Goal: Information Seeking & Learning: Learn about a topic

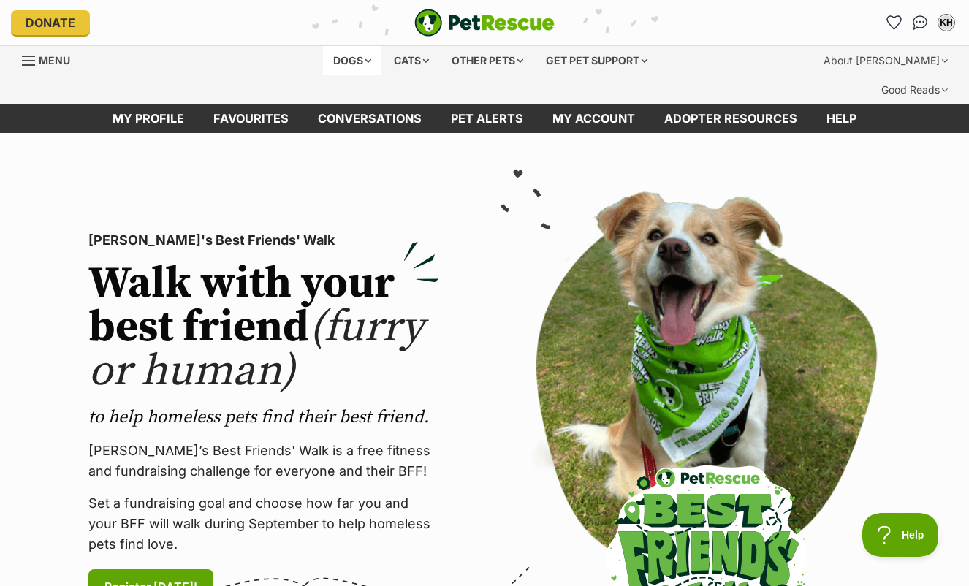
click at [343, 55] on div "Dogs" at bounding box center [352, 60] width 58 height 29
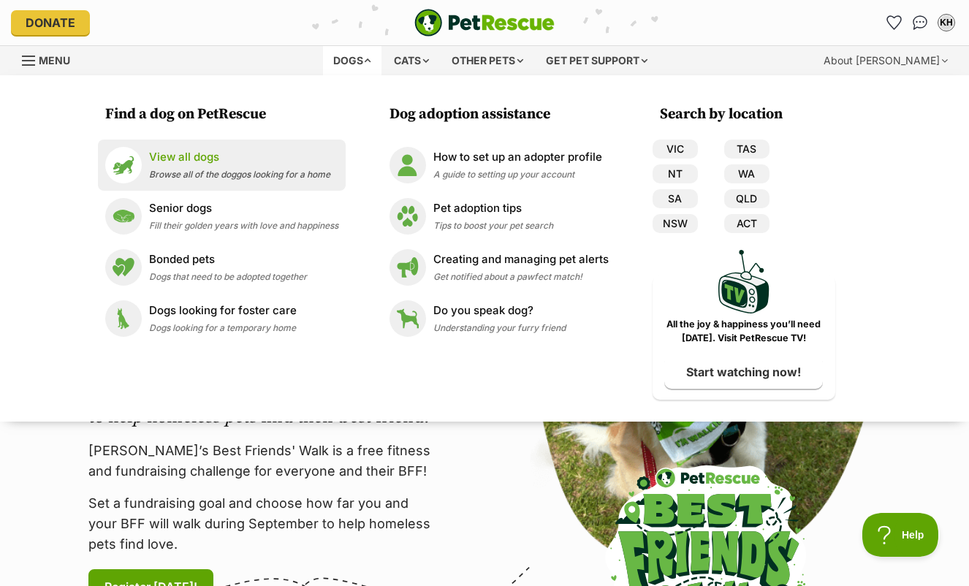
click at [179, 156] on p "View all dogs" at bounding box center [239, 157] width 181 height 17
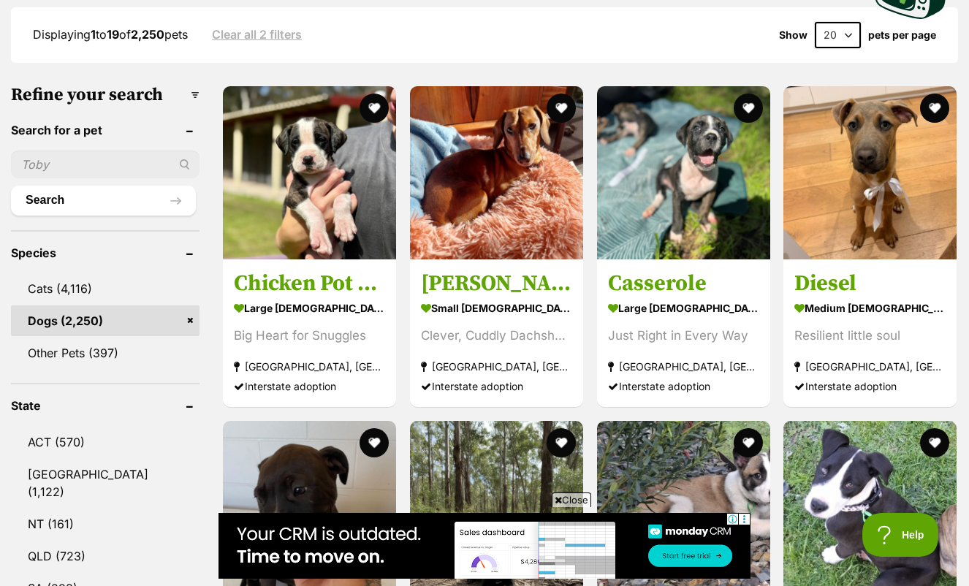
scroll to position [415, 0]
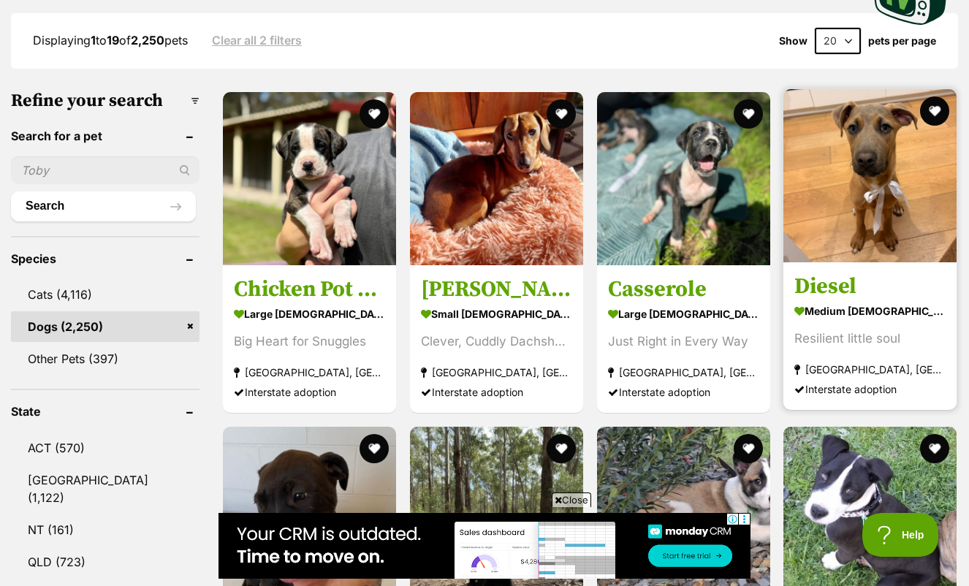
click at [863, 166] on img at bounding box center [869, 175] width 173 height 173
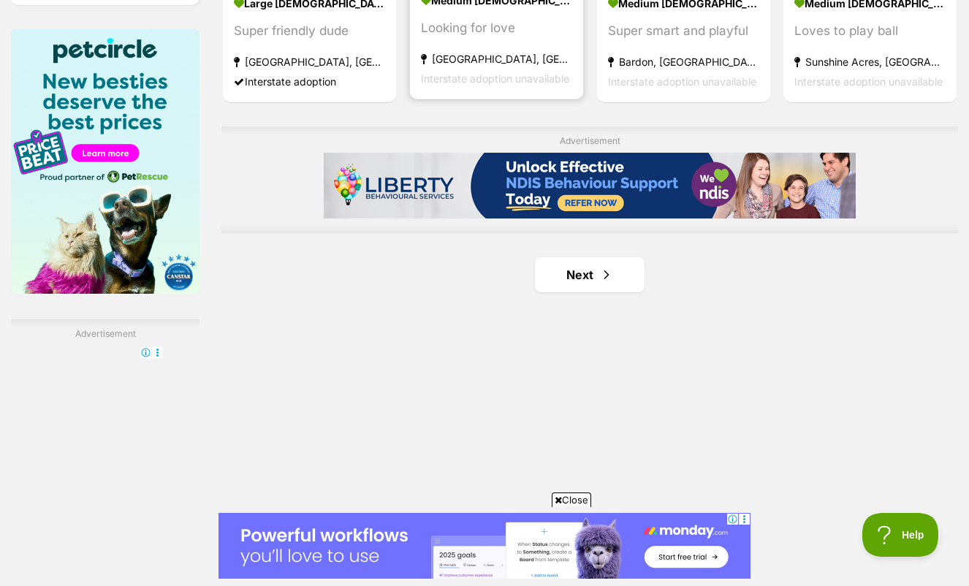
scroll to position [2367, 0]
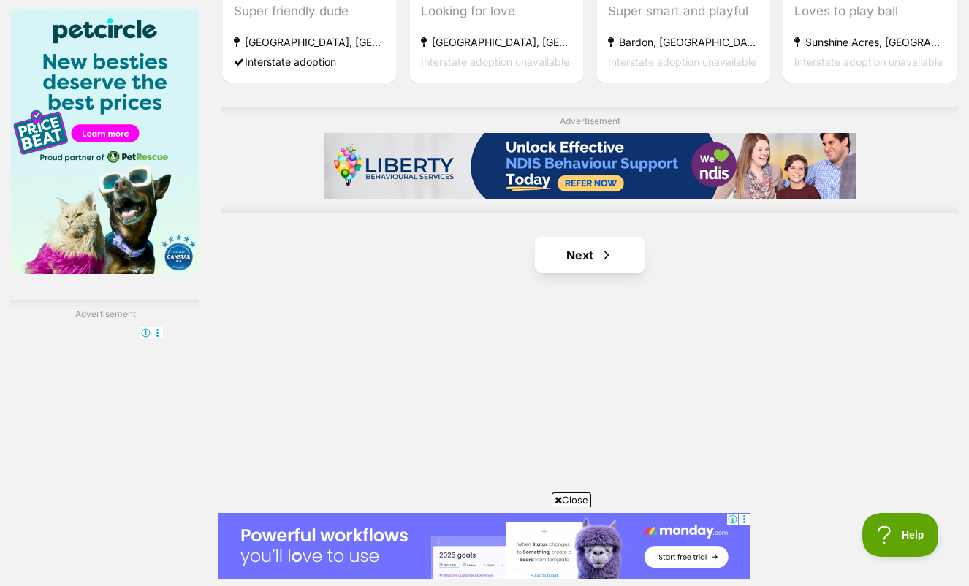
click at [554, 272] on link "Next" at bounding box center [590, 254] width 110 height 35
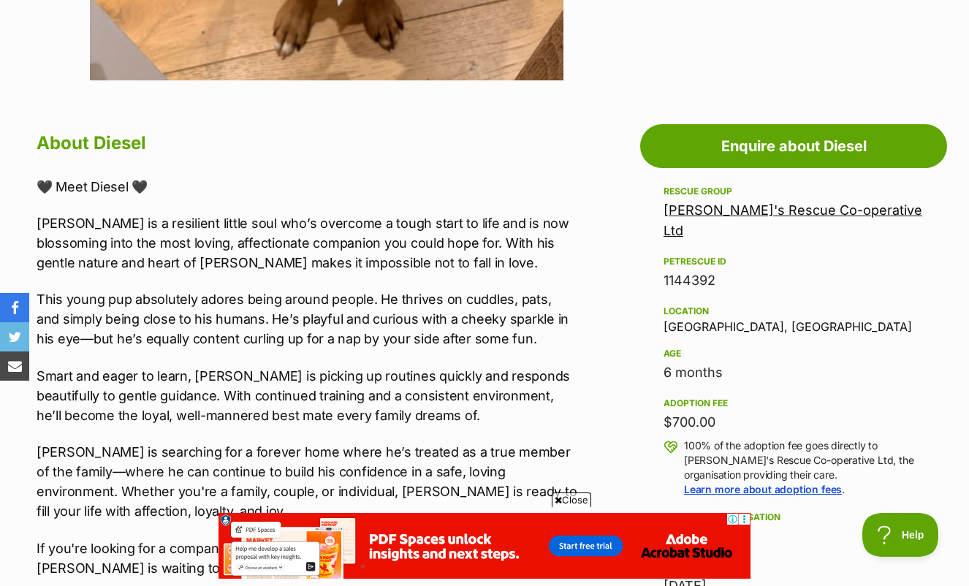
scroll to position [729, 0]
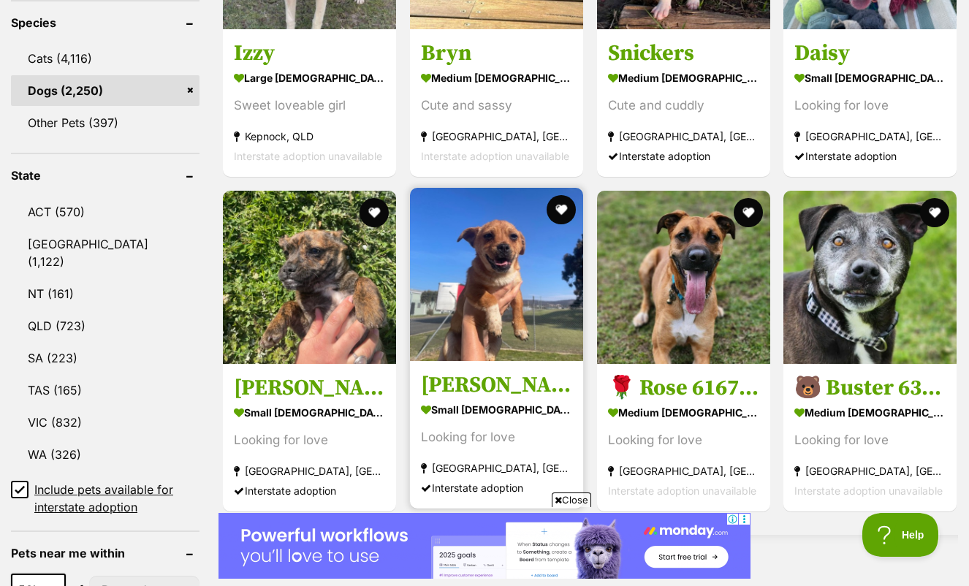
scroll to position [652, 0]
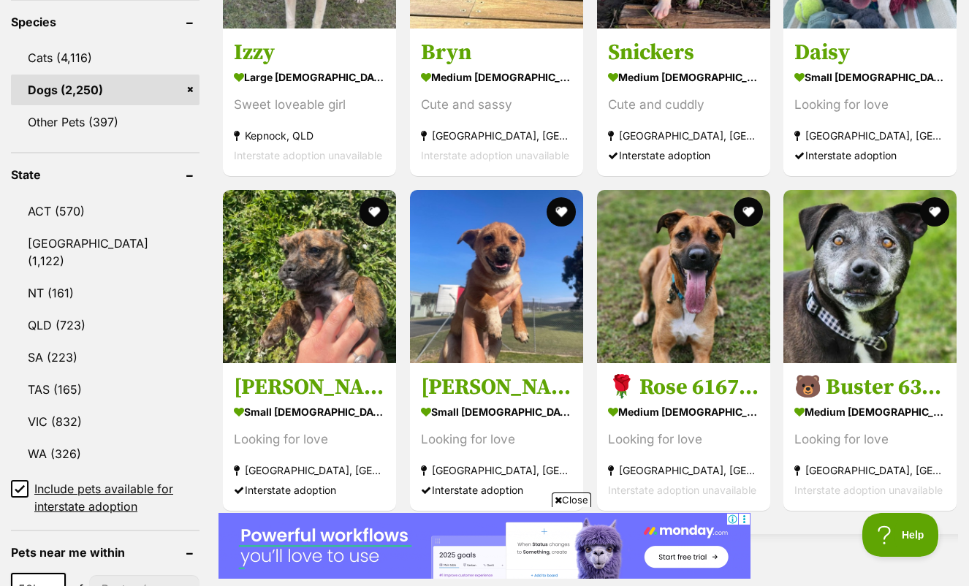
click at [20, 484] on icon at bounding box center [20, 489] width 10 height 10
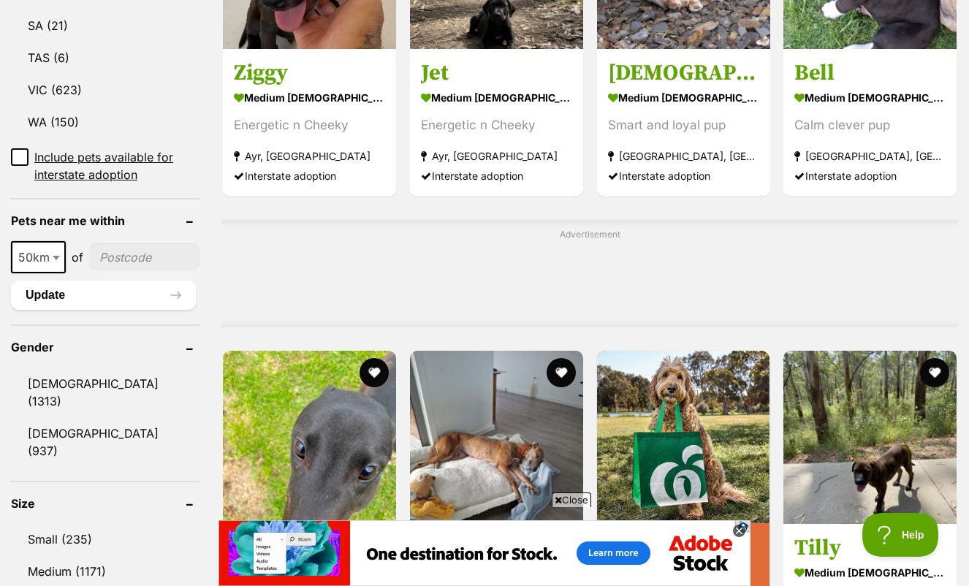
scroll to position [970, 0]
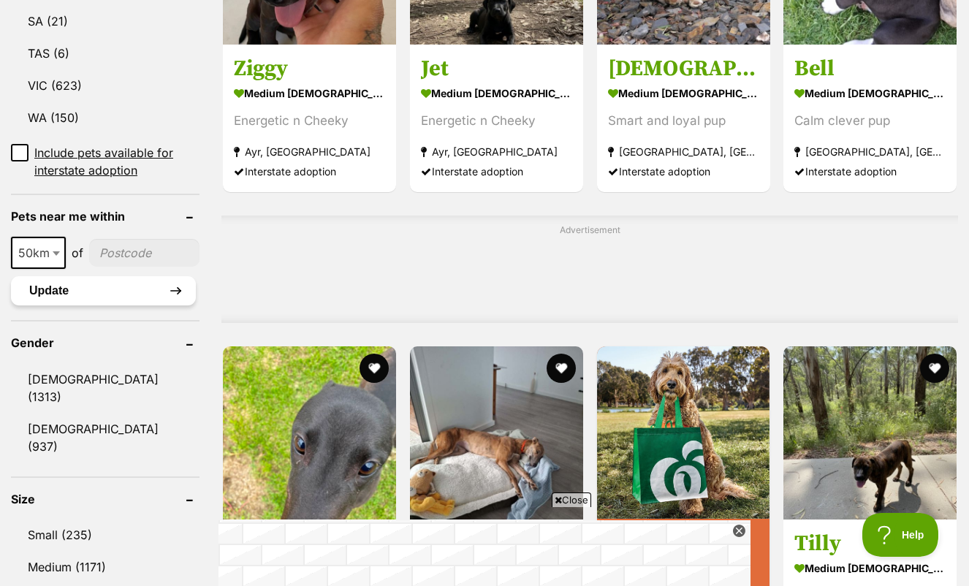
click at [39, 286] on button "Update" at bounding box center [103, 290] width 185 height 29
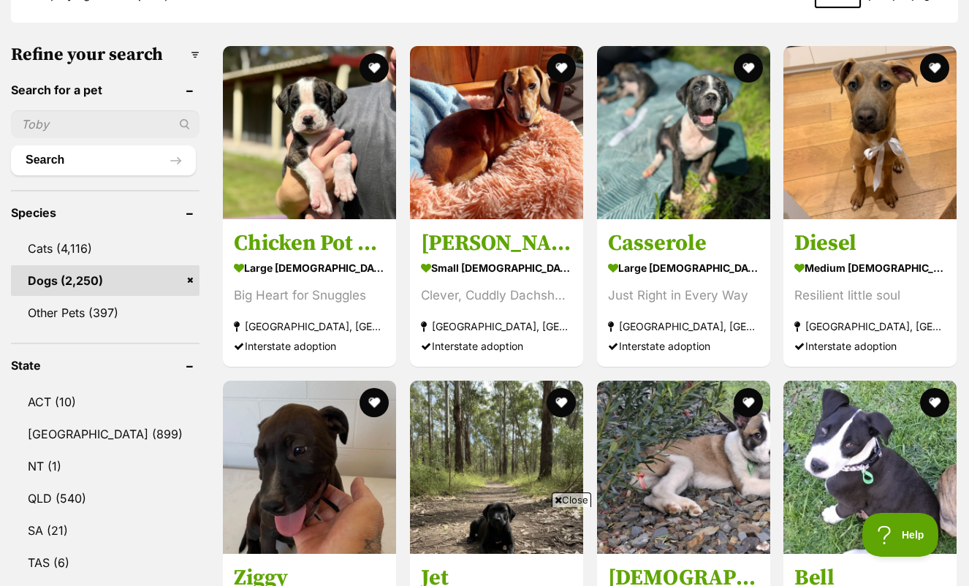
scroll to position [78, 0]
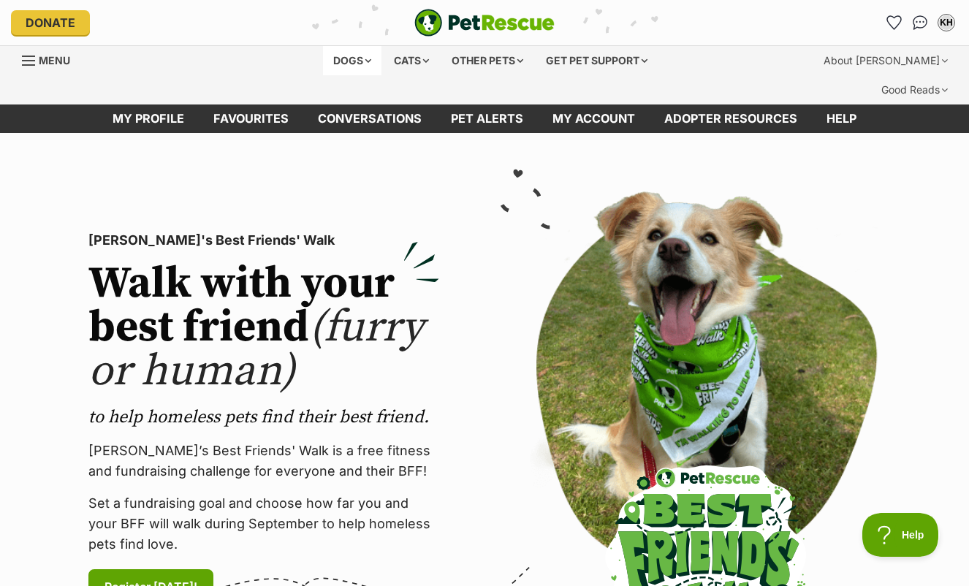
click at [331, 63] on div "Dogs" at bounding box center [352, 60] width 58 height 29
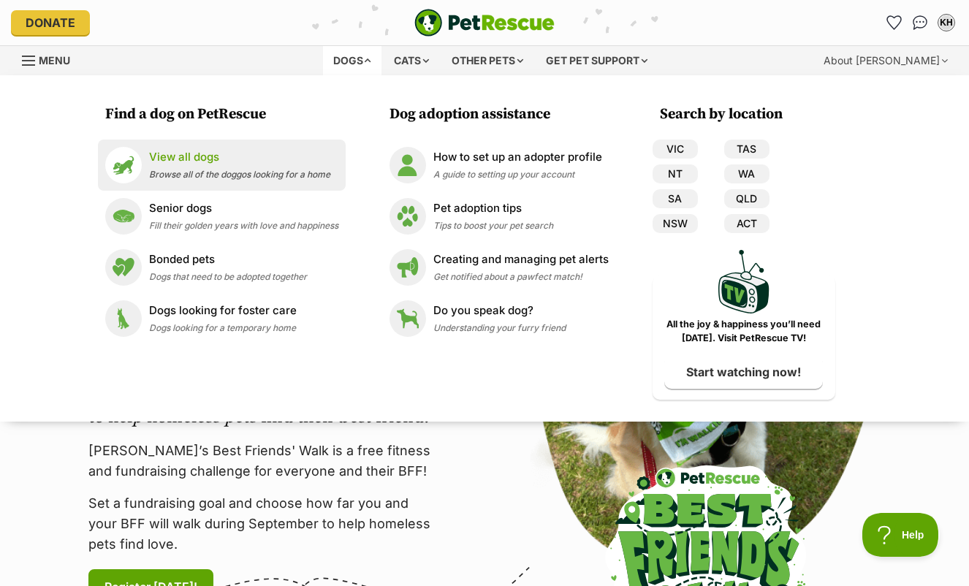
click at [160, 158] on p "View all dogs" at bounding box center [239, 157] width 181 height 17
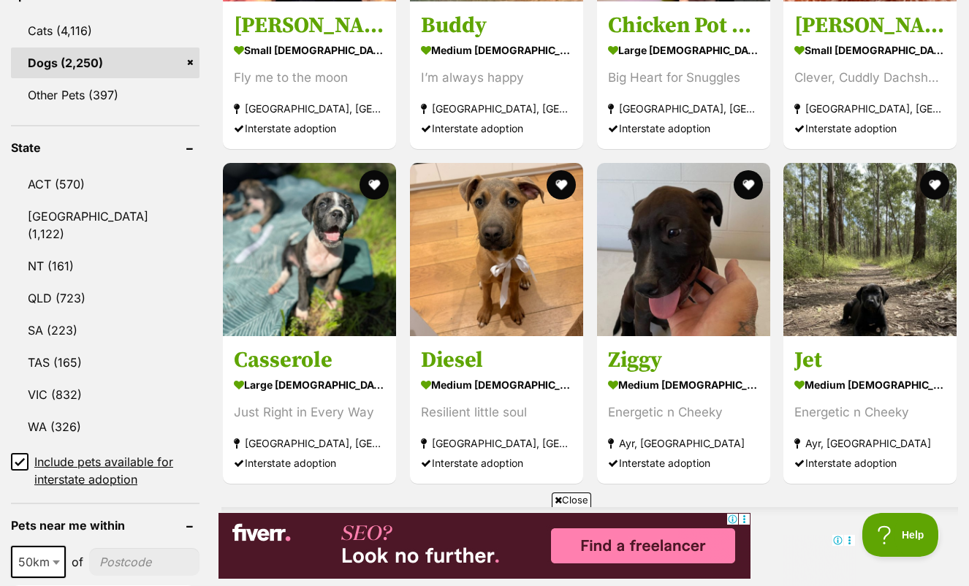
scroll to position [660, 0]
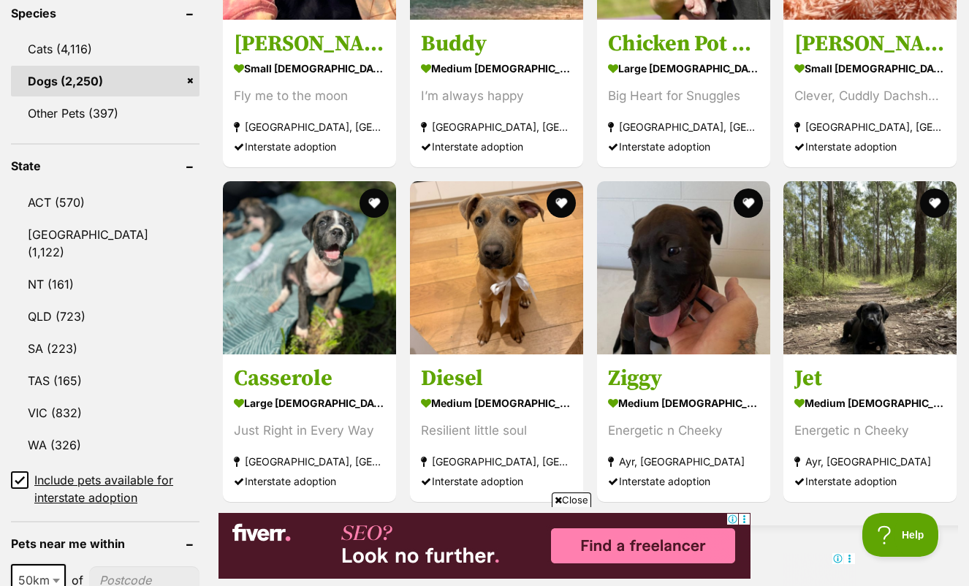
click at [24, 475] on icon at bounding box center [20, 480] width 10 height 10
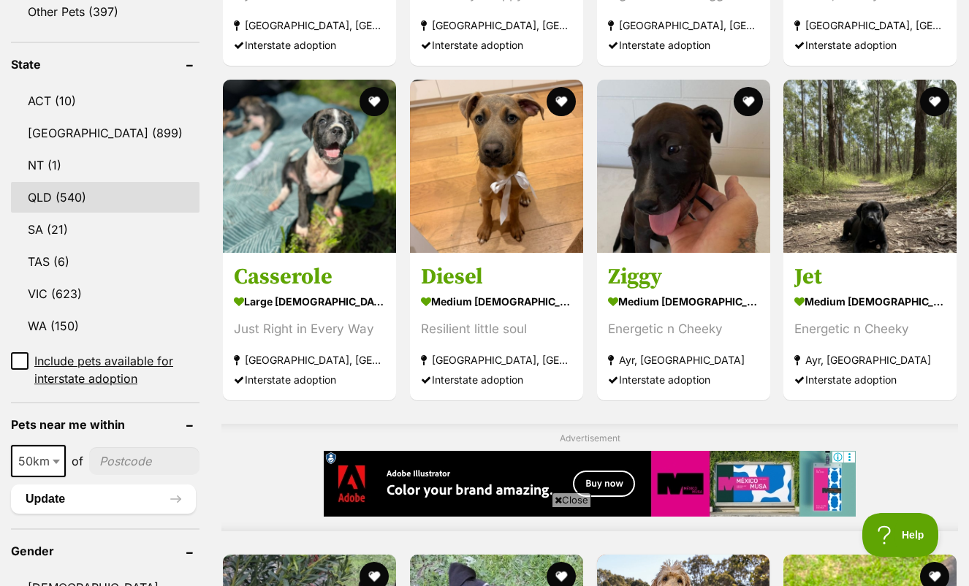
click at [72, 182] on link "QLD (540)" at bounding box center [105, 197] width 188 height 31
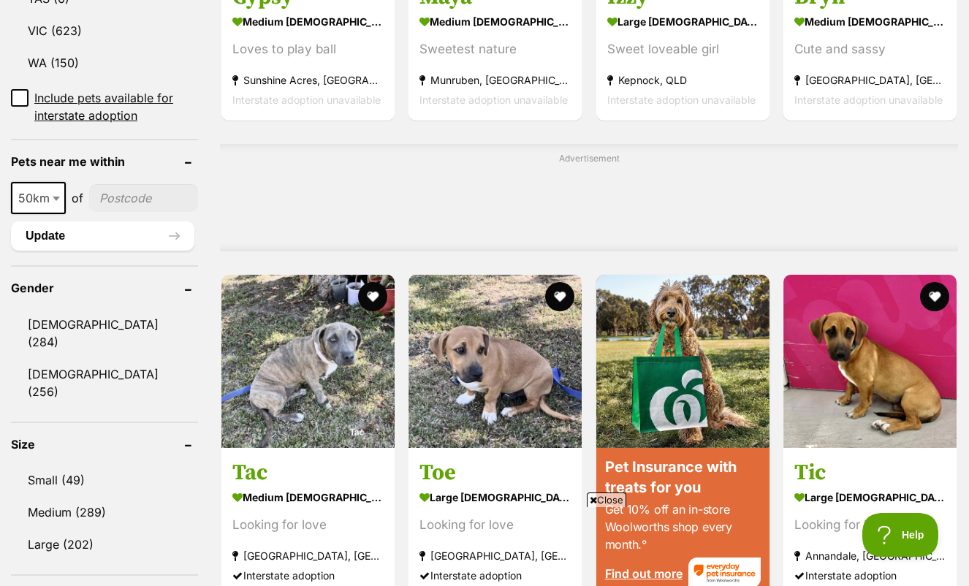
scroll to position [1055, 0]
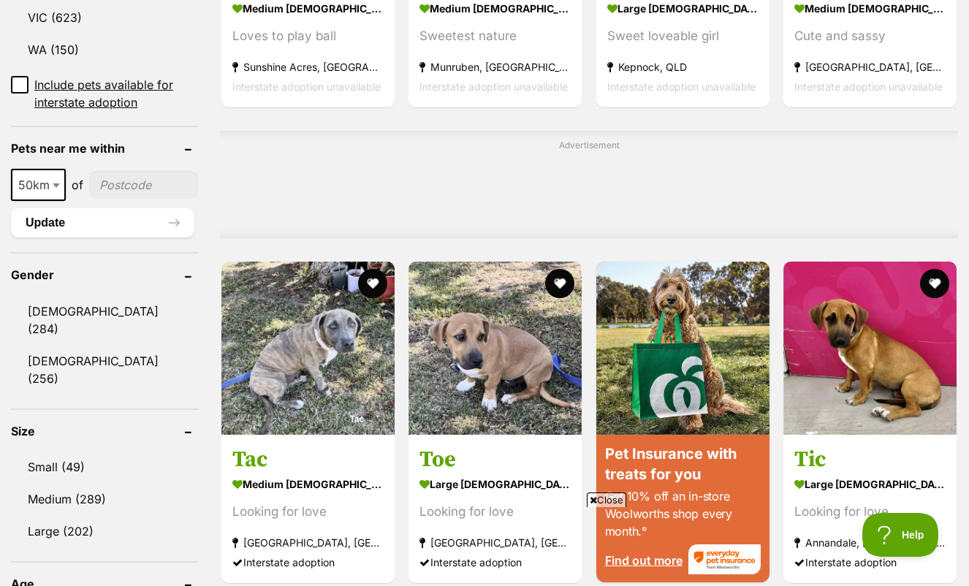
click at [117, 171] on input"] "postcode" at bounding box center [143, 185] width 109 height 28
type input"] "4504"
click at [46, 208] on button "Update" at bounding box center [102, 222] width 183 height 29
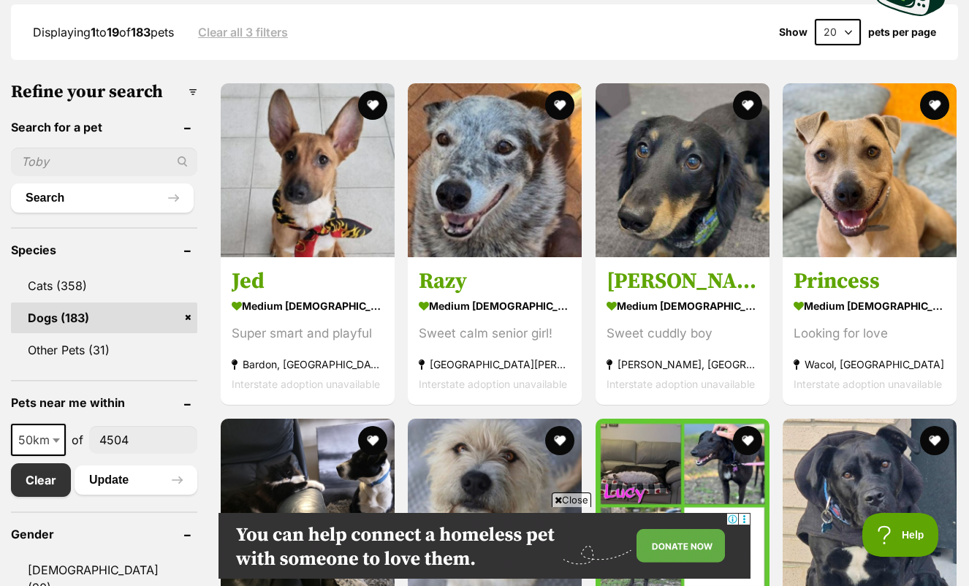
scroll to position [408, 0]
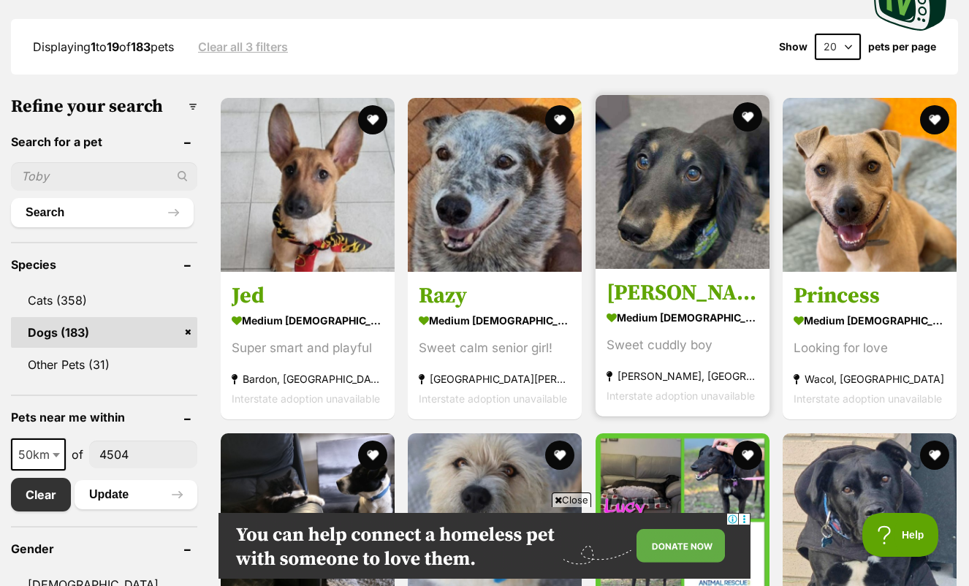
click at [646, 188] on img at bounding box center [682, 182] width 174 height 174
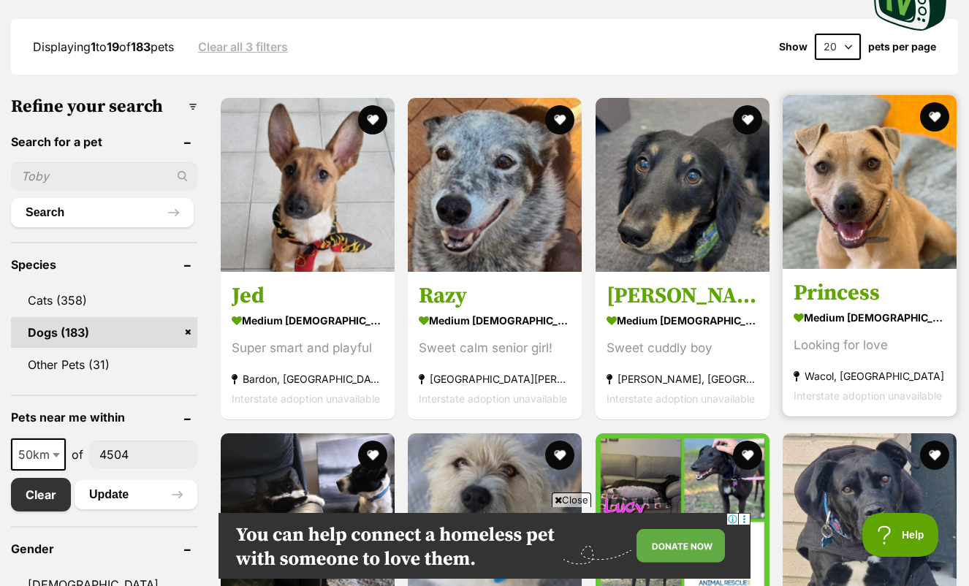
click at [858, 160] on img at bounding box center [869, 182] width 174 height 174
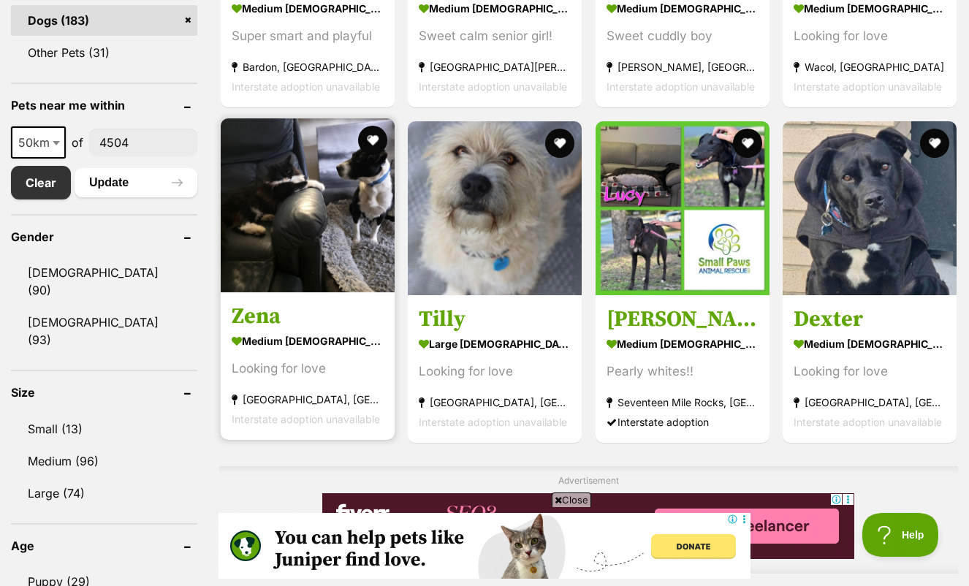
click at [297, 207] on img at bounding box center [308, 205] width 174 height 174
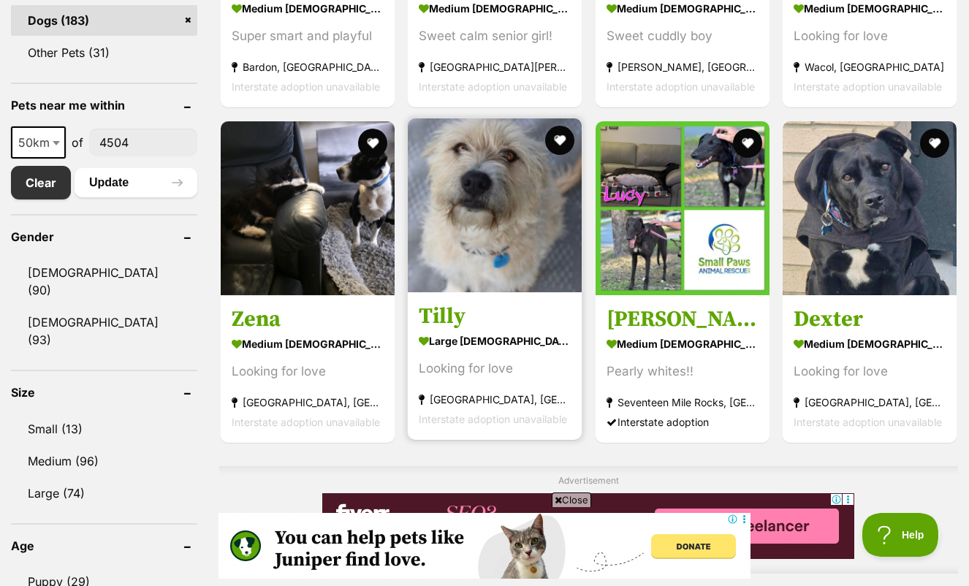
click at [462, 188] on img at bounding box center [495, 205] width 174 height 174
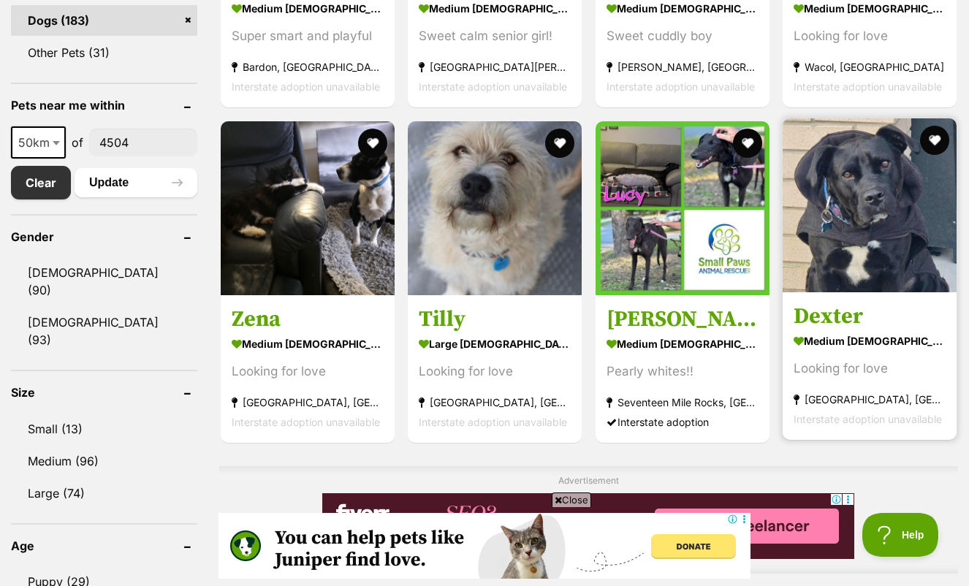
click at [847, 205] on img at bounding box center [869, 205] width 174 height 174
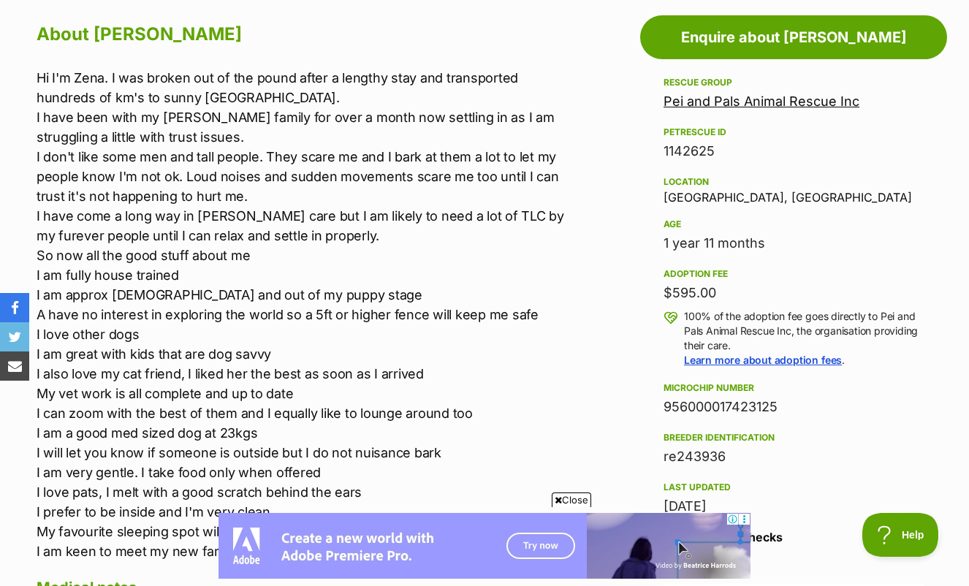
scroll to position [836, 0]
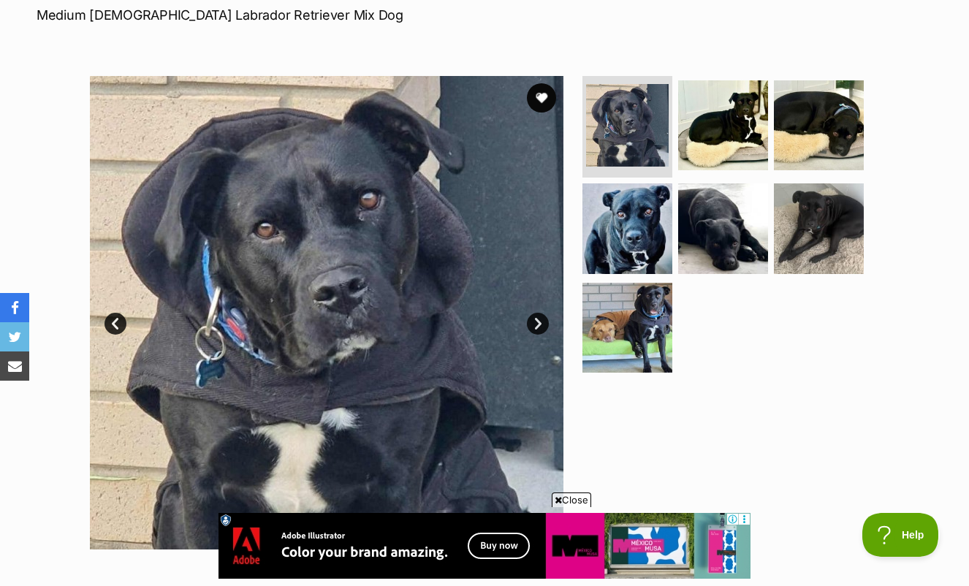
scroll to position [256, 0]
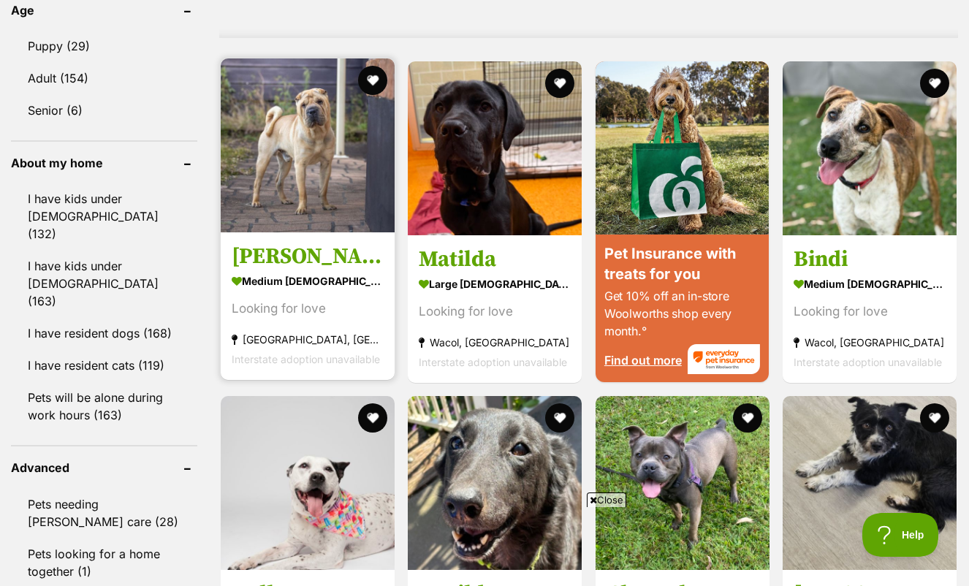
scroll to position [1260, 0]
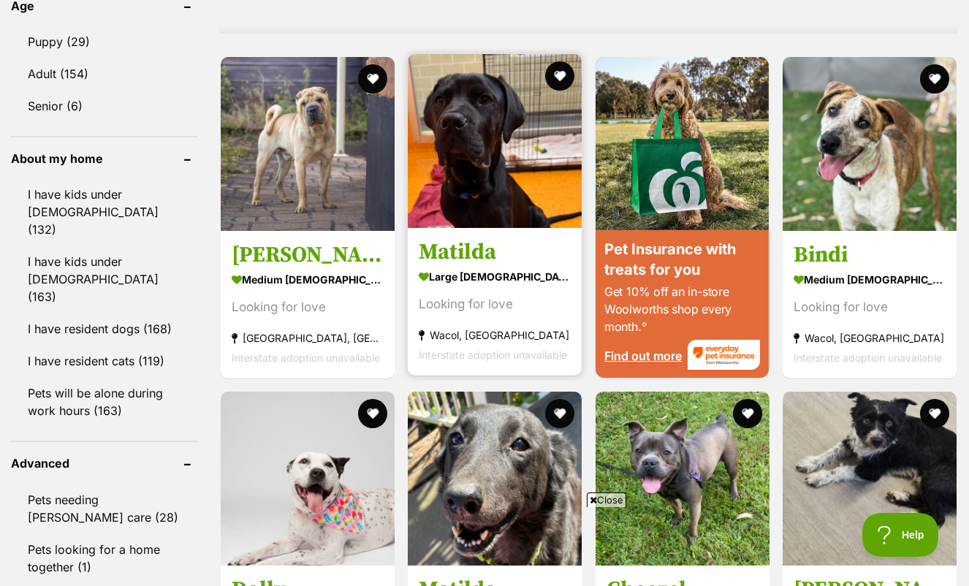
click at [408, 123] on img at bounding box center [495, 141] width 174 height 174
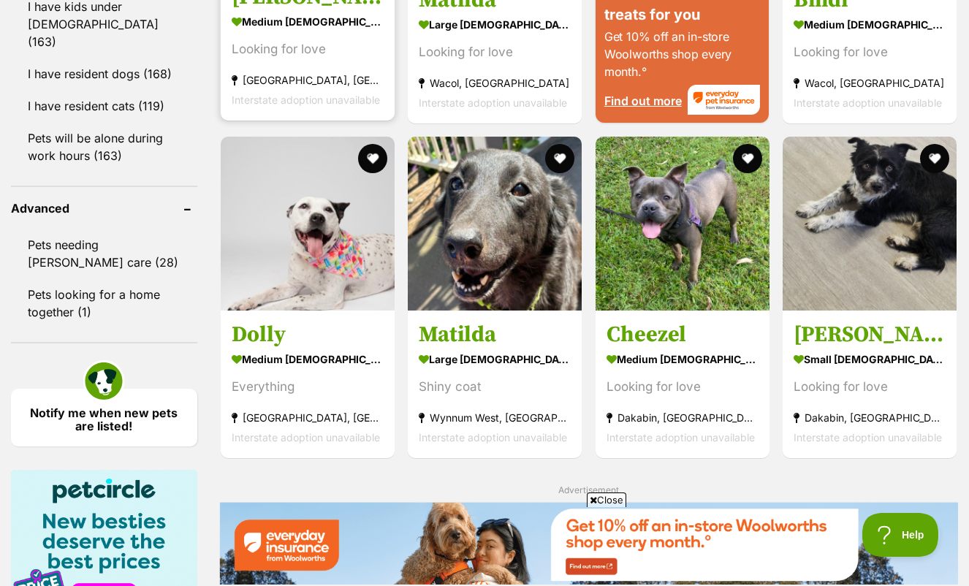
scroll to position [1520, 0]
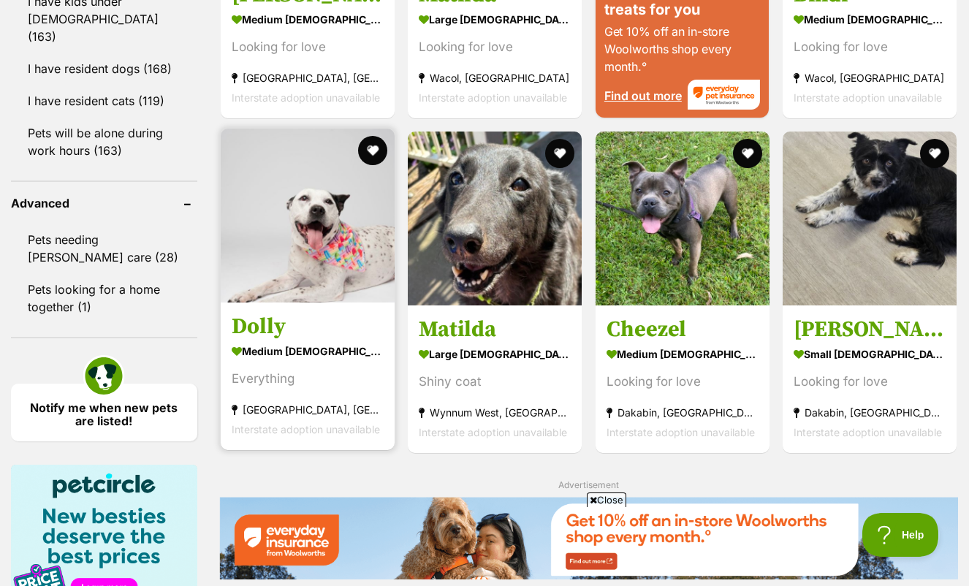
click at [243, 191] on img at bounding box center [308, 216] width 174 height 174
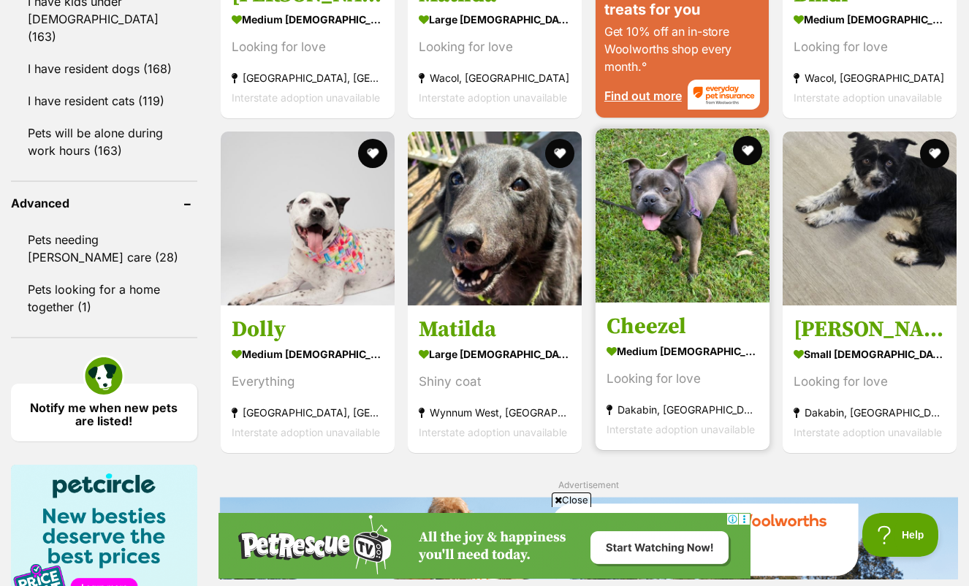
scroll to position [0, 0]
click at [656, 219] on img at bounding box center [682, 216] width 174 height 174
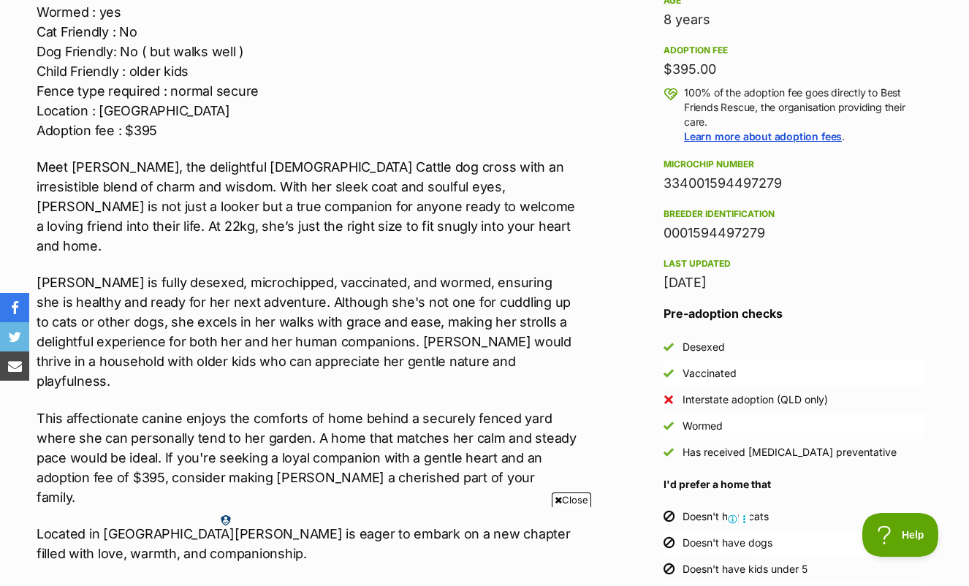
scroll to position [1062, 0]
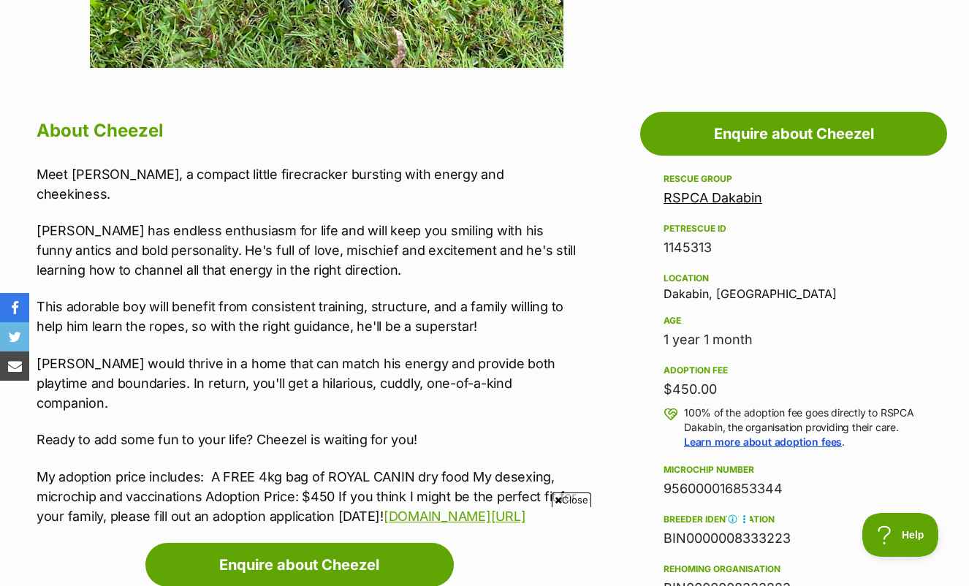
scroll to position [761, 0]
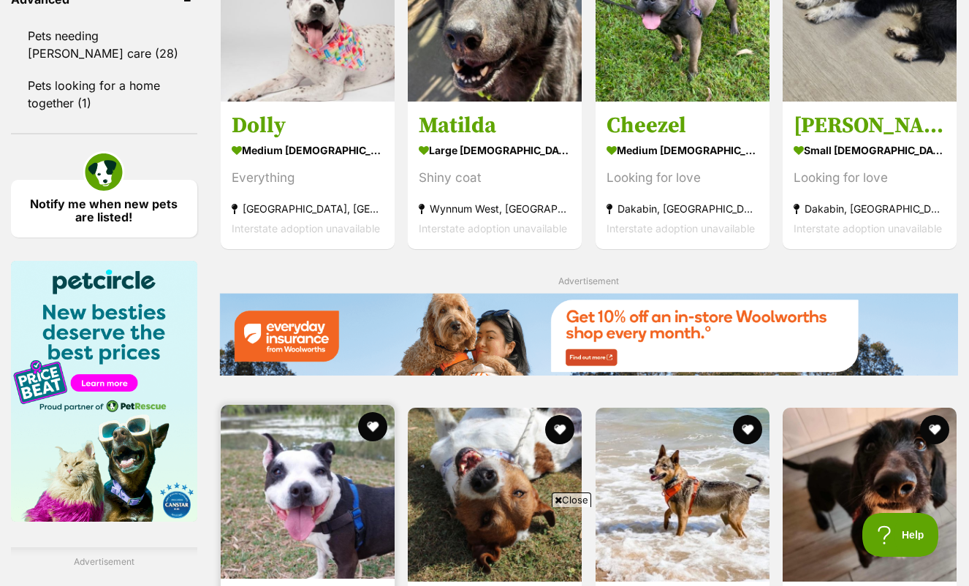
scroll to position [1726, 0]
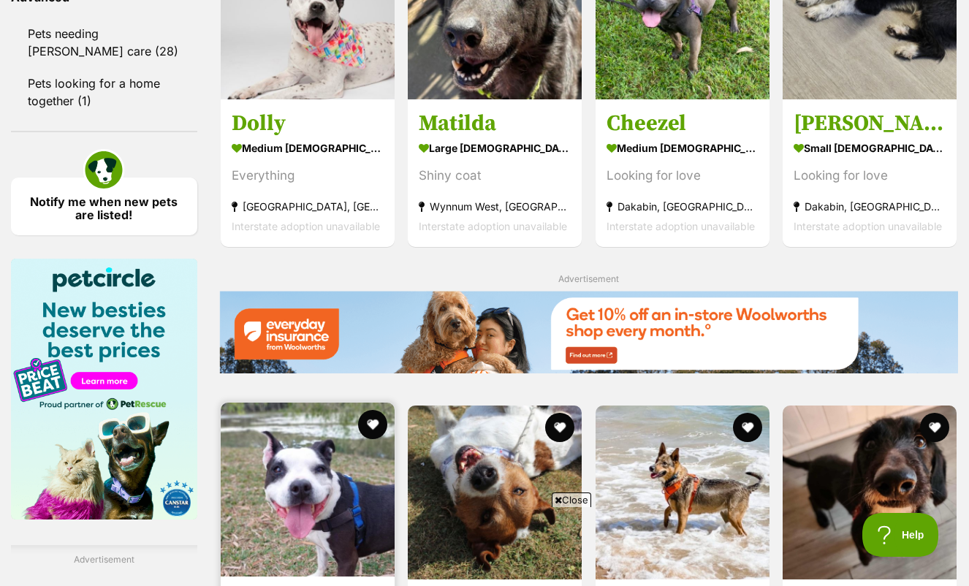
click at [225, 402] on img at bounding box center [308, 489] width 174 height 174
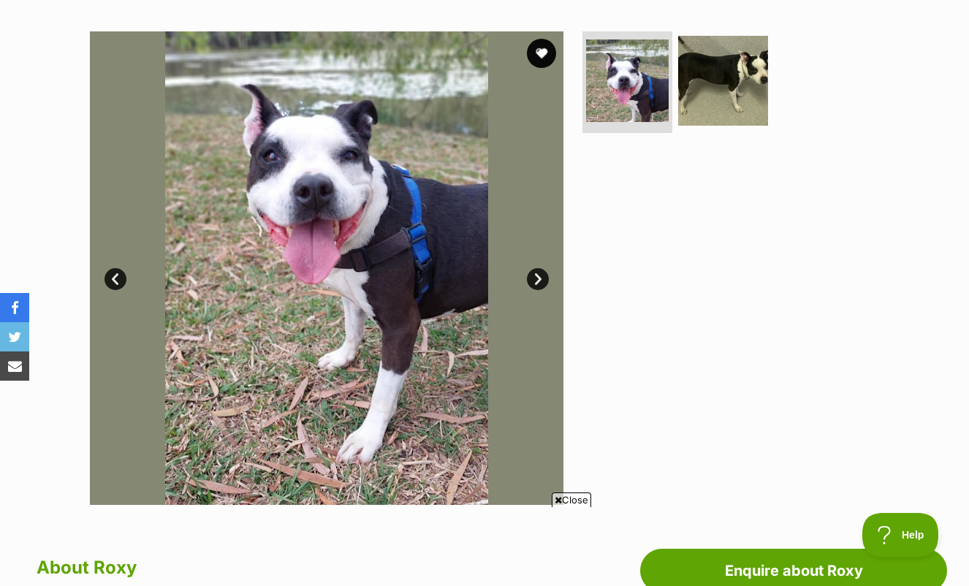
click at [537, 268] on link "Next" at bounding box center [538, 279] width 22 height 22
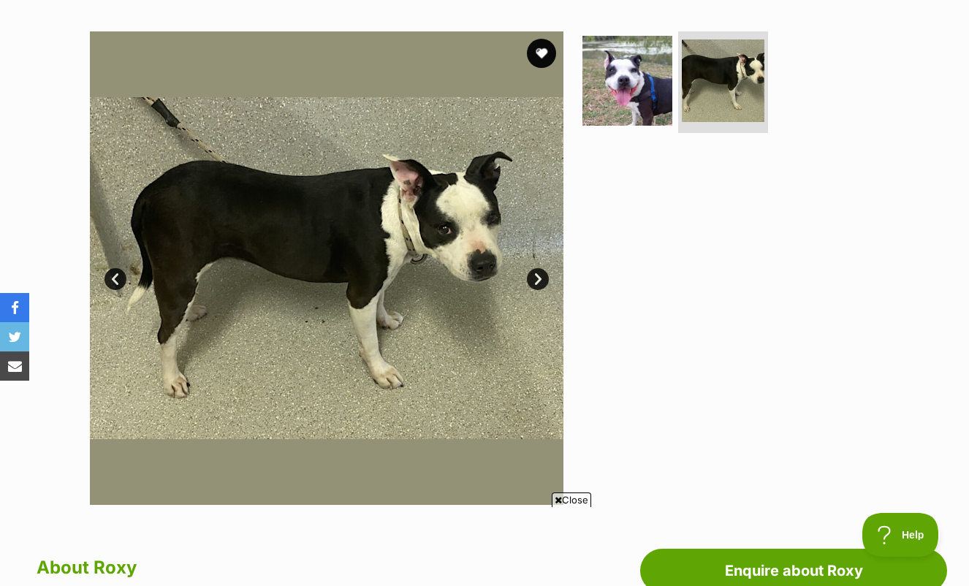
click at [537, 268] on link "Next" at bounding box center [538, 279] width 22 height 22
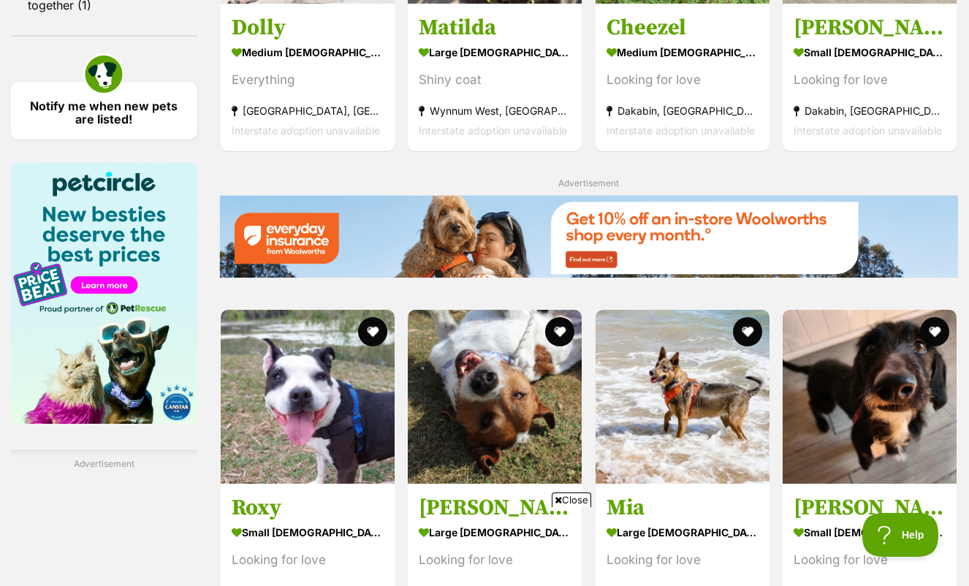
scroll to position [1828, 0]
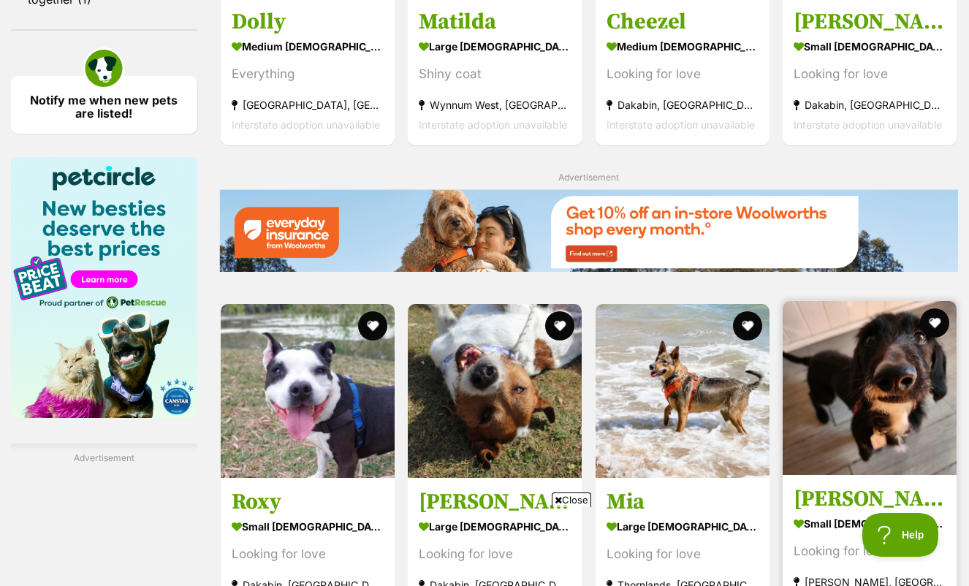
click at [863, 301] on img at bounding box center [869, 388] width 174 height 174
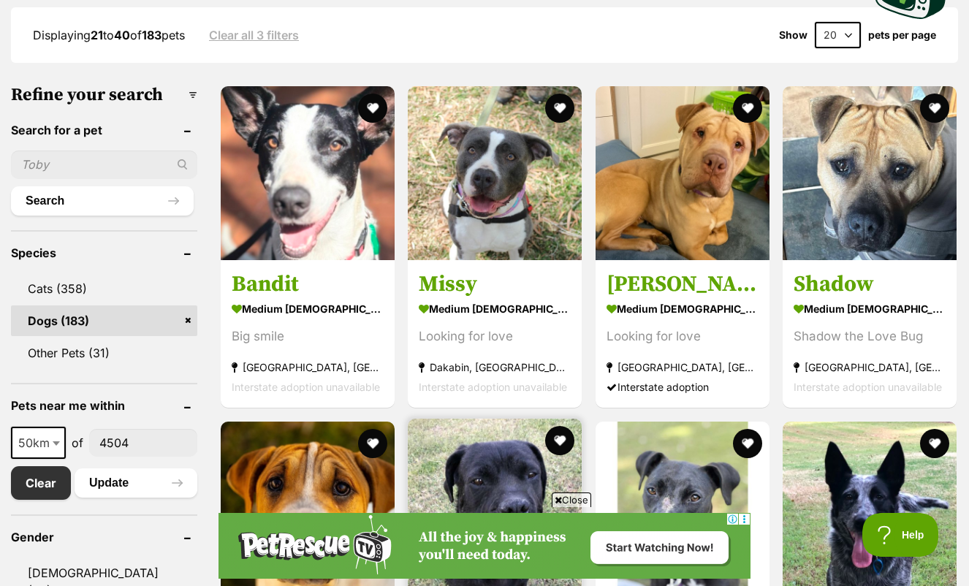
scroll to position [421, 0]
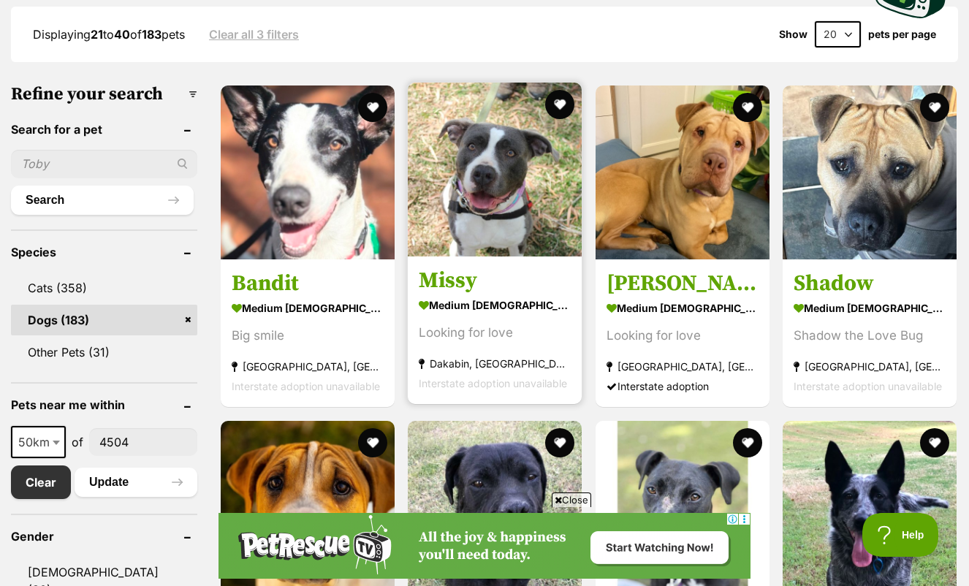
click at [462, 188] on img at bounding box center [495, 170] width 174 height 174
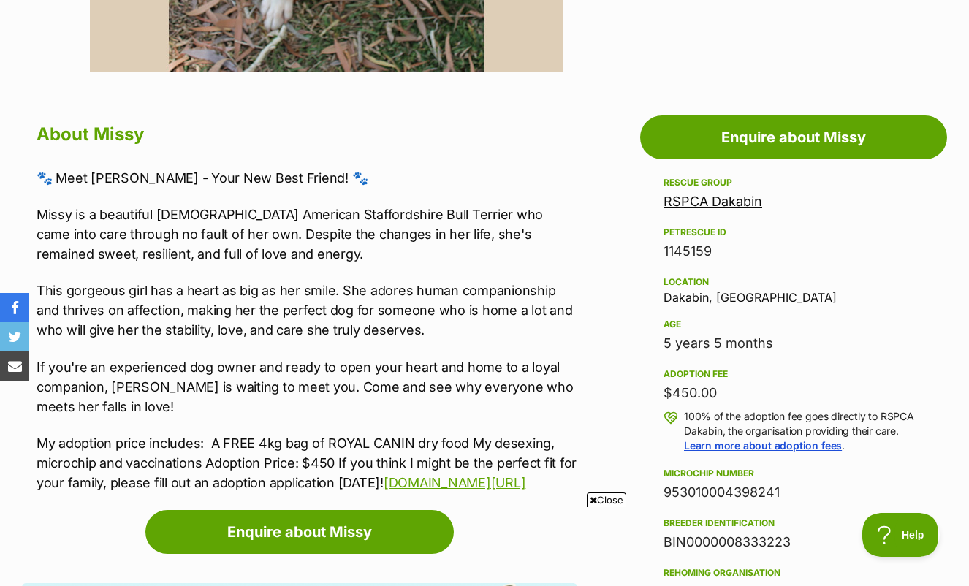
scroll to position [746, 0]
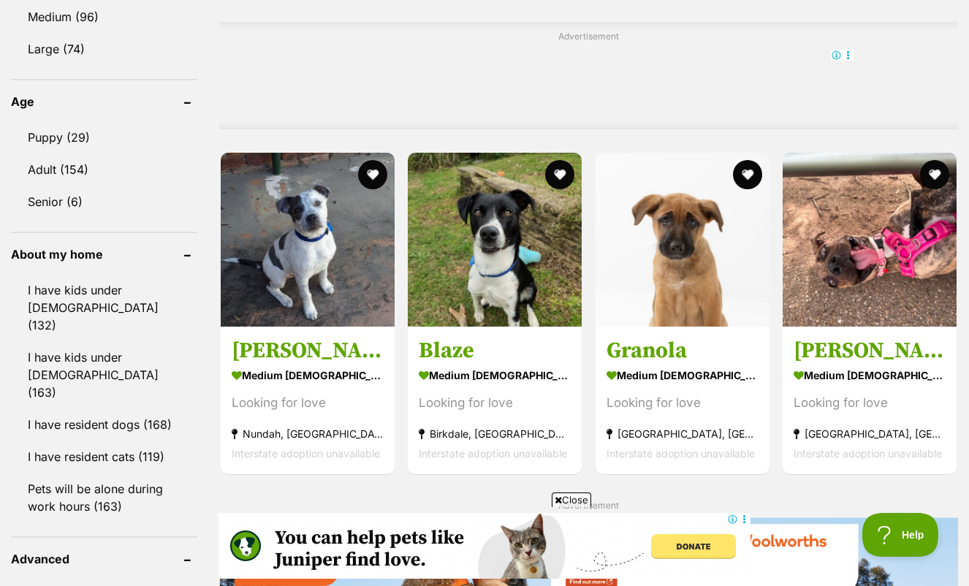
scroll to position [1166, 0]
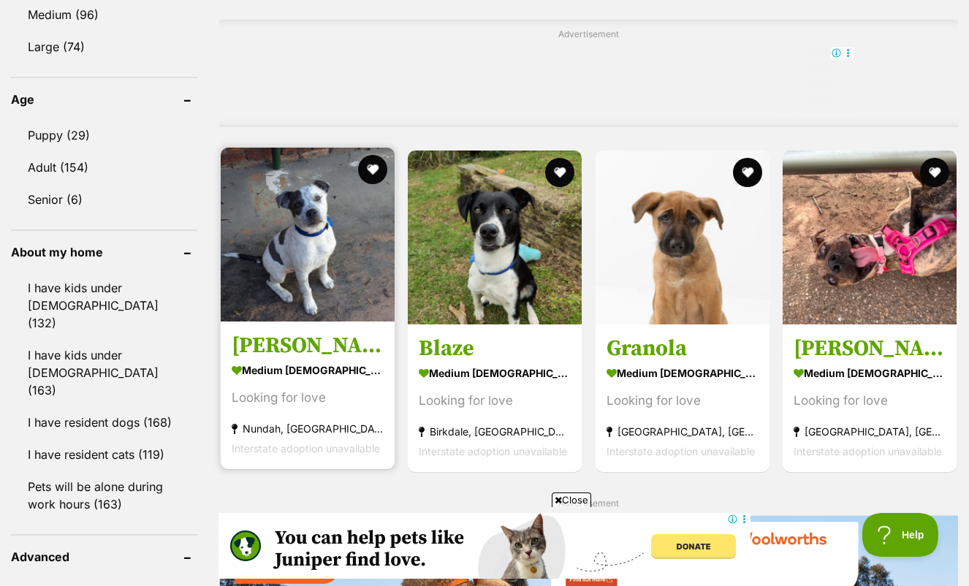
click at [295, 222] on img at bounding box center [308, 235] width 174 height 174
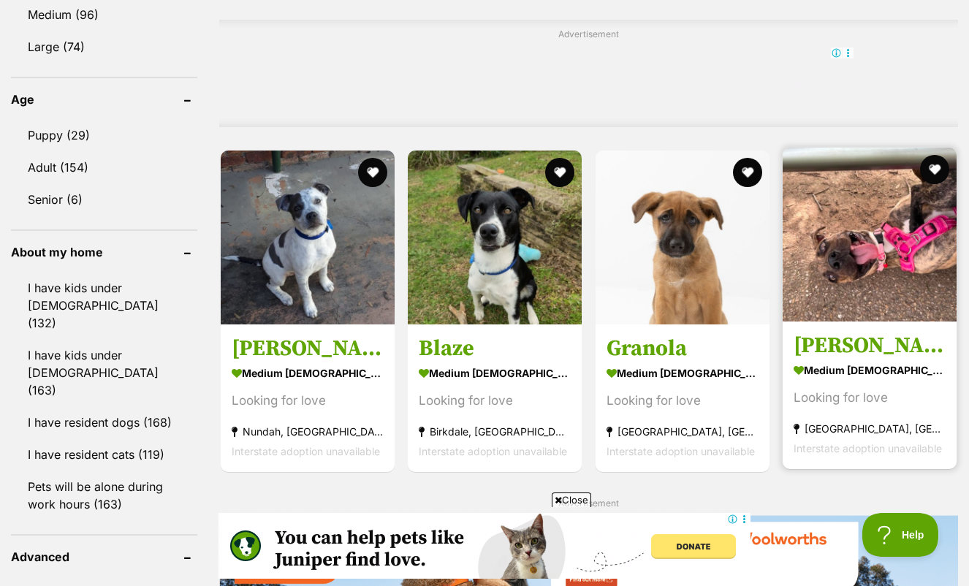
click at [820, 221] on img at bounding box center [869, 235] width 174 height 174
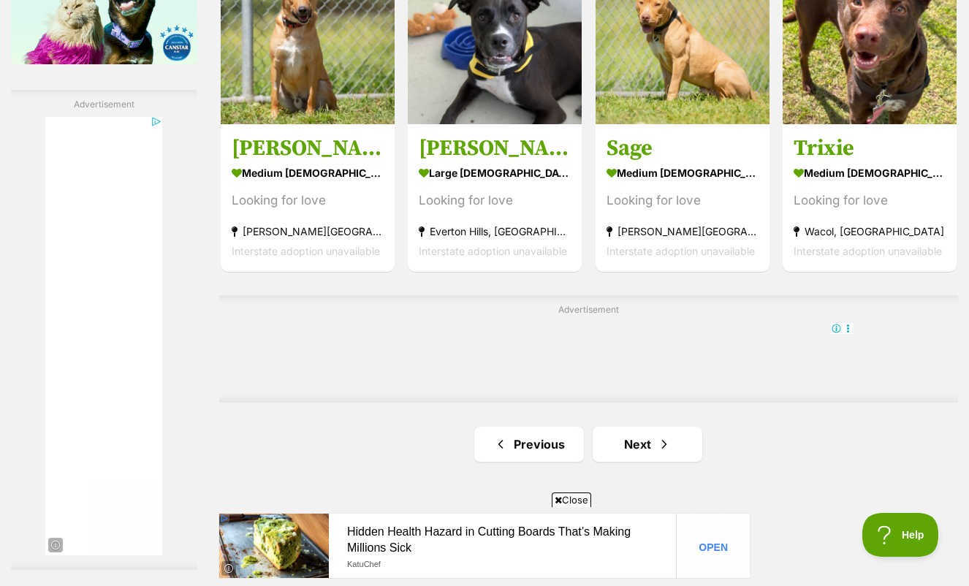
scroll to position [2187, 0]
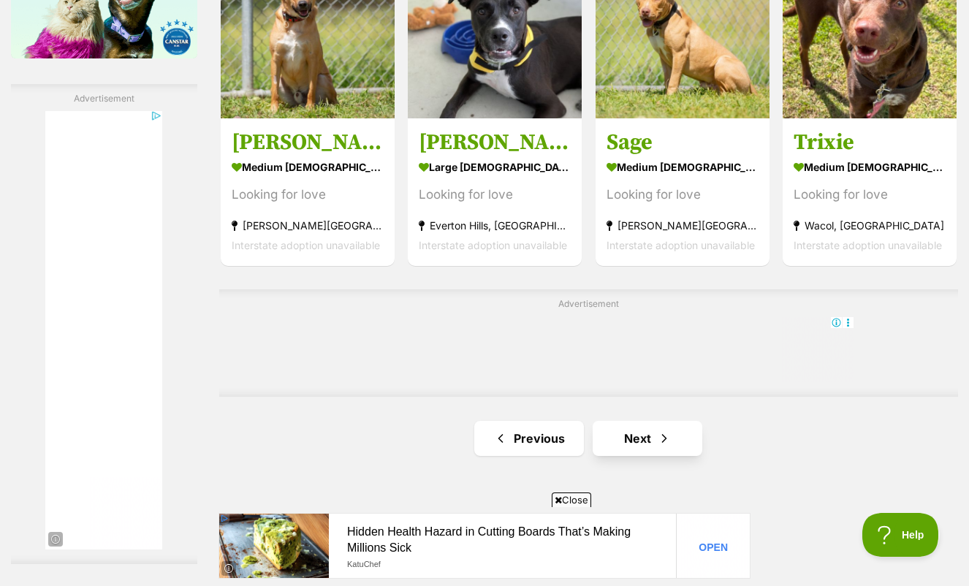
click at [638, 448] on link "Next" at bounding box center [647, 438] width 110 height 35
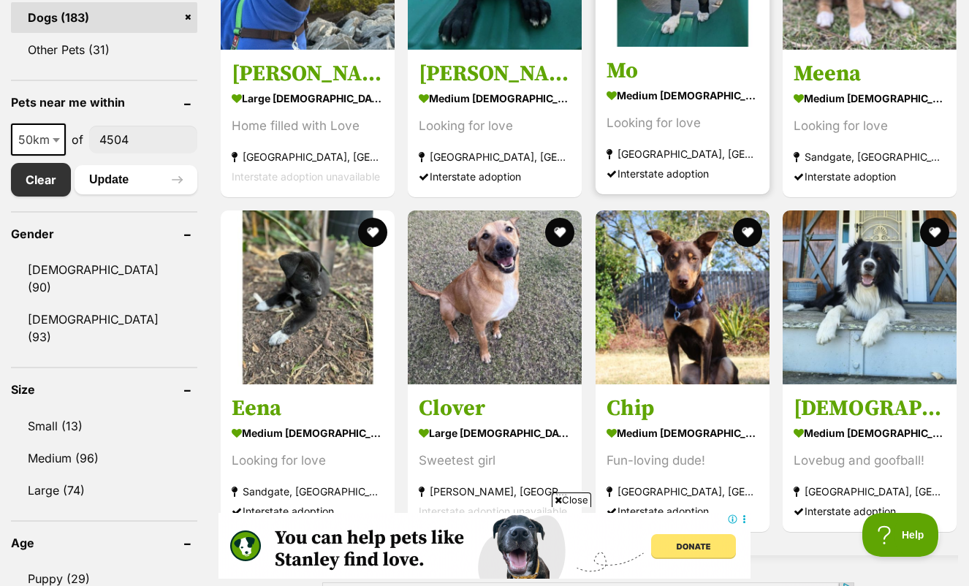
scroll to position [730, 0]
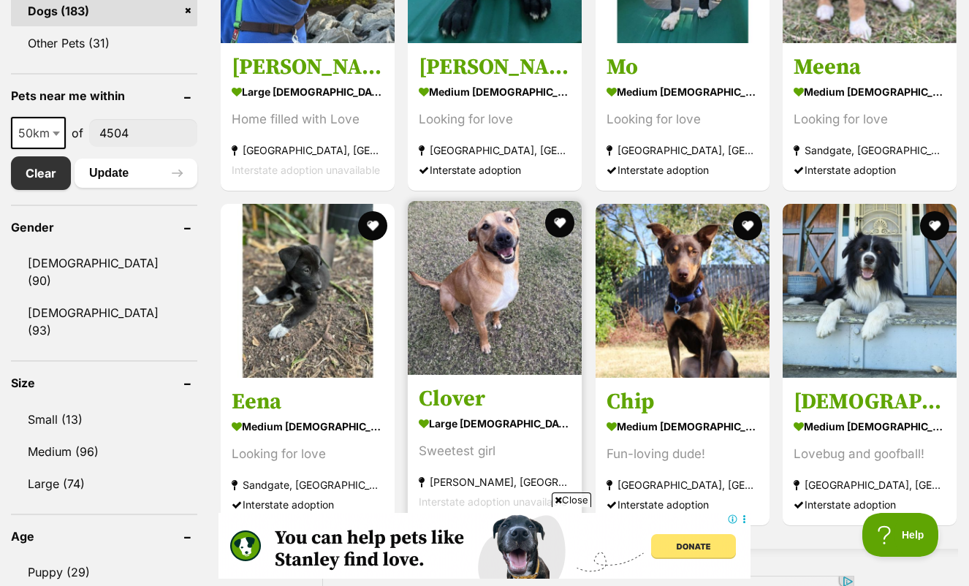
click at [537, 273] on img at bounding box center [495, 288] width 174 height 174
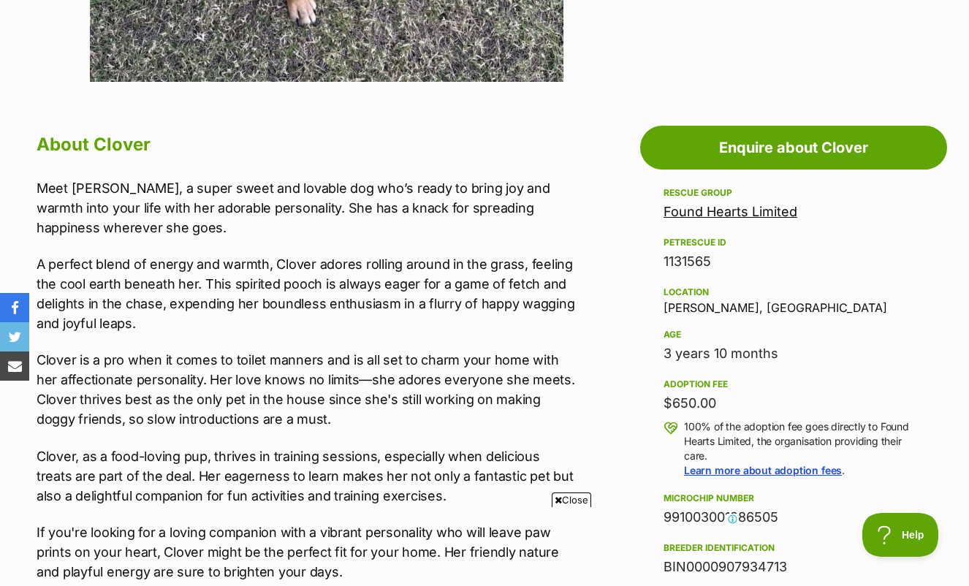
scroll to position [725, 0]
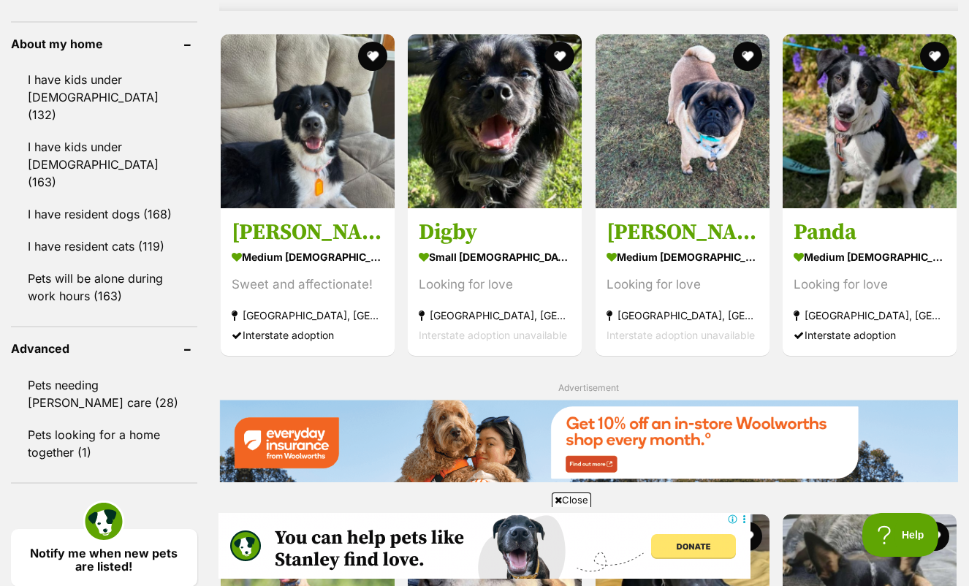
scroll to position [1386, 0]
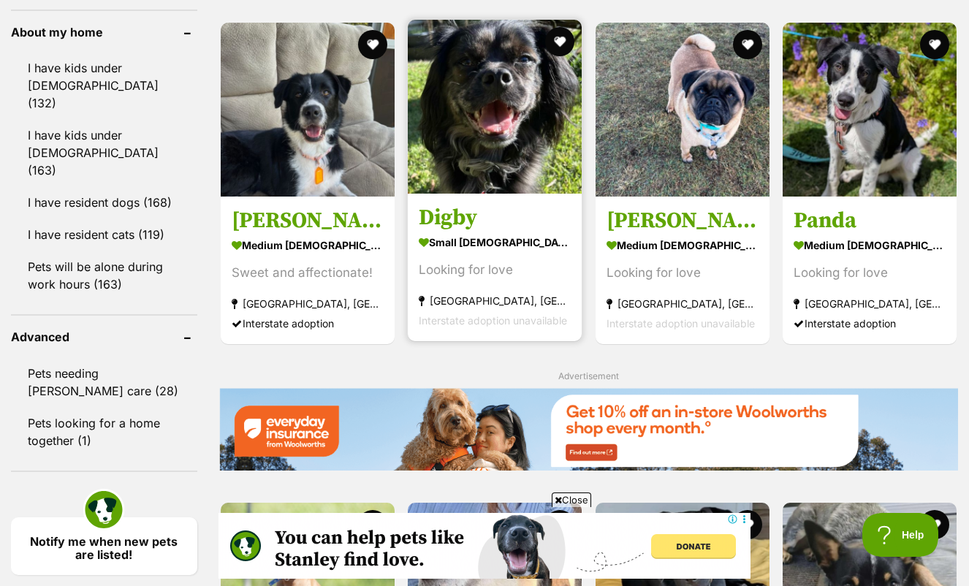
click at [448, 115] on img at bounding box center [495, 107] width 174 height 174
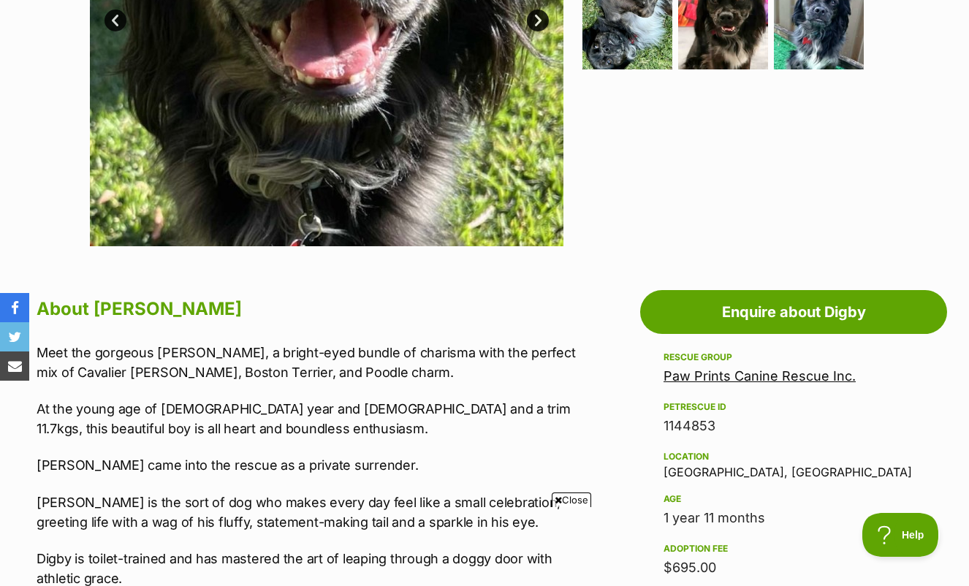
scroll to position [582, 0]
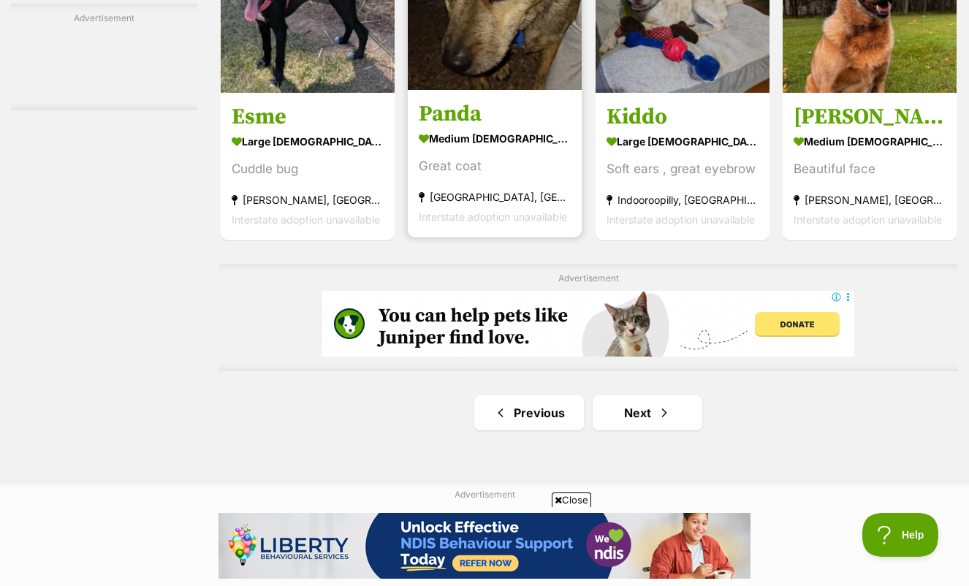
scroll to position [2314, 0]
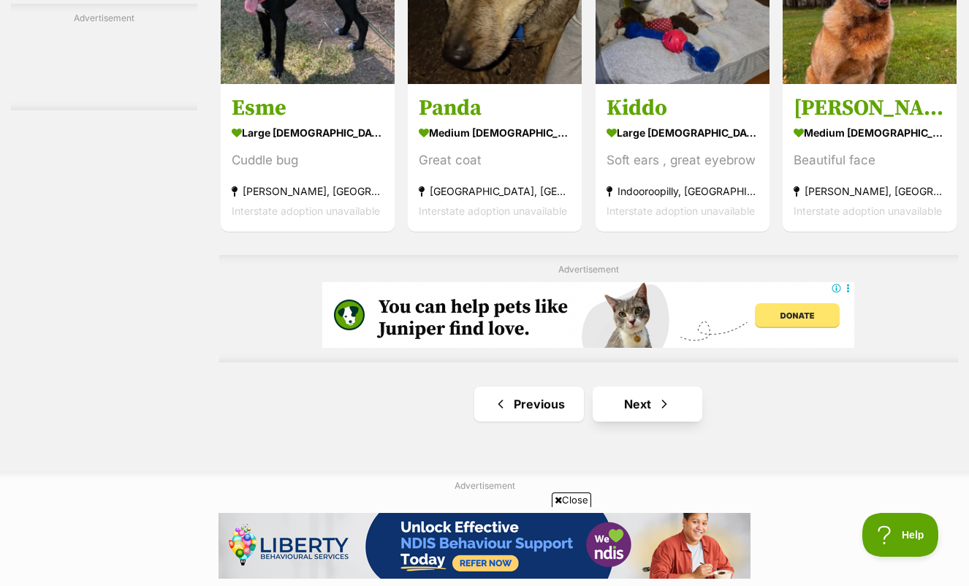
click at [616, 421] on link "Next" at bounding box center [647, 403] width 110 height 35
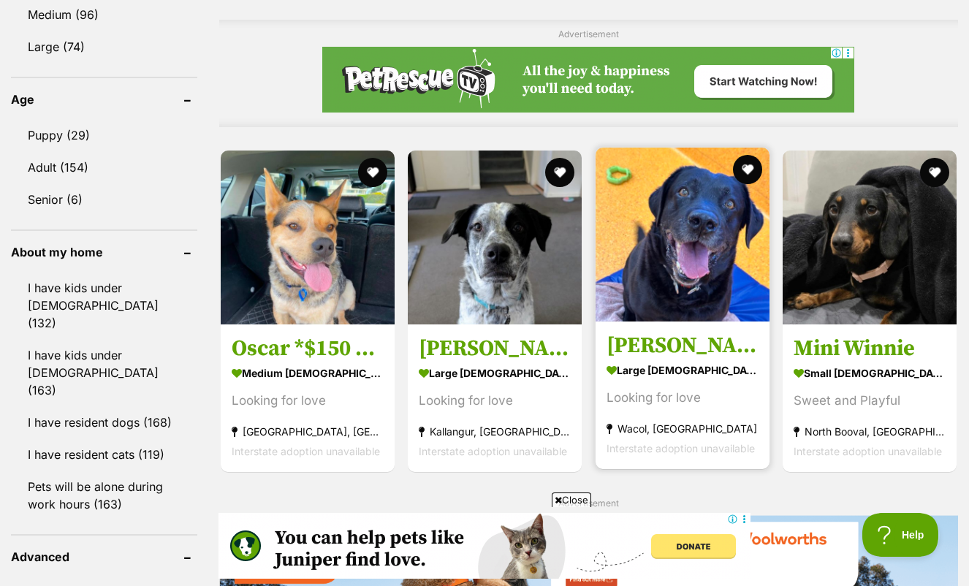
click at [671, 248] on img at bounding box center [682, 235] width 174 height 174
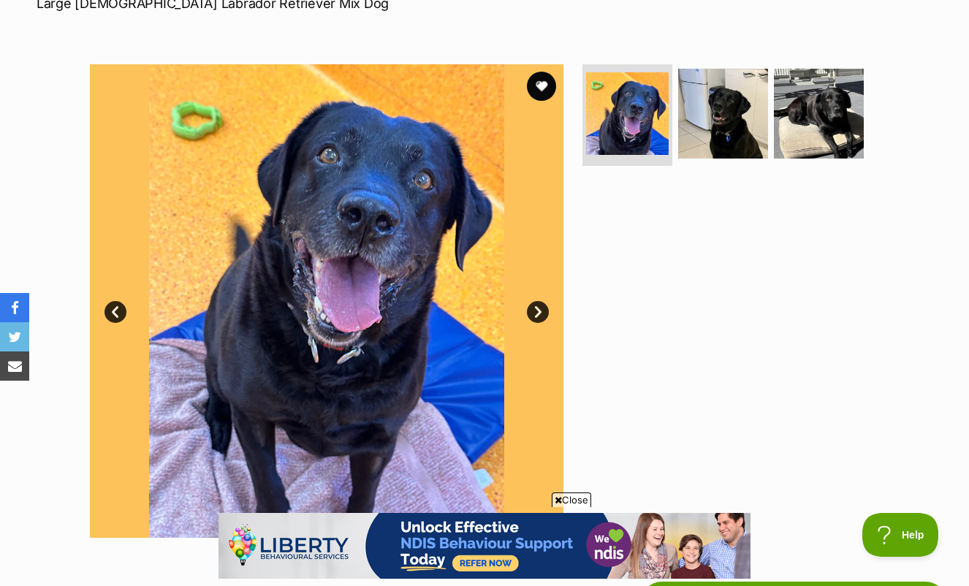
click at [540, 301] on link "Next" at bounding box center [538, 312] width 22 height 22
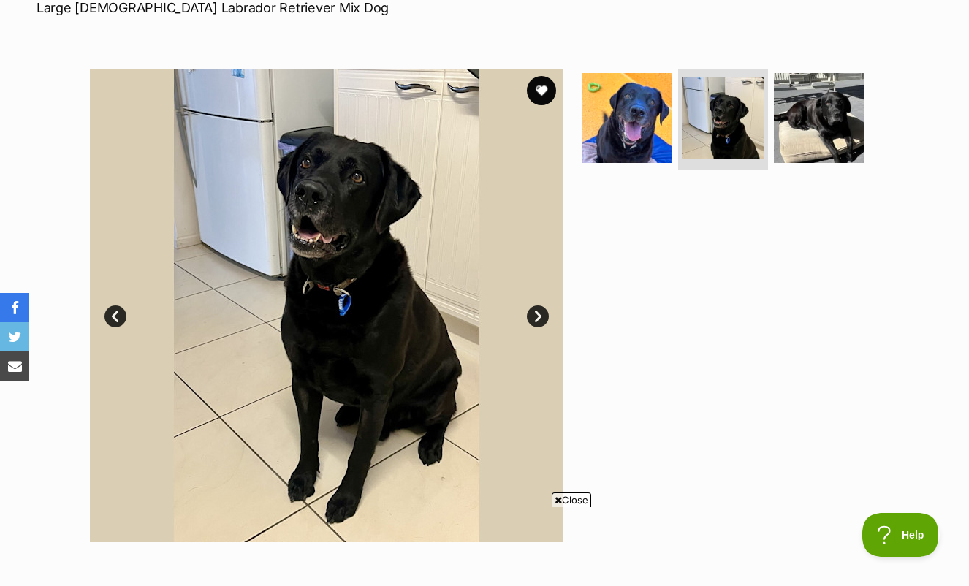
click at [537, 305] on link "Next" at bounding box center [538, 316] width 22 height 22
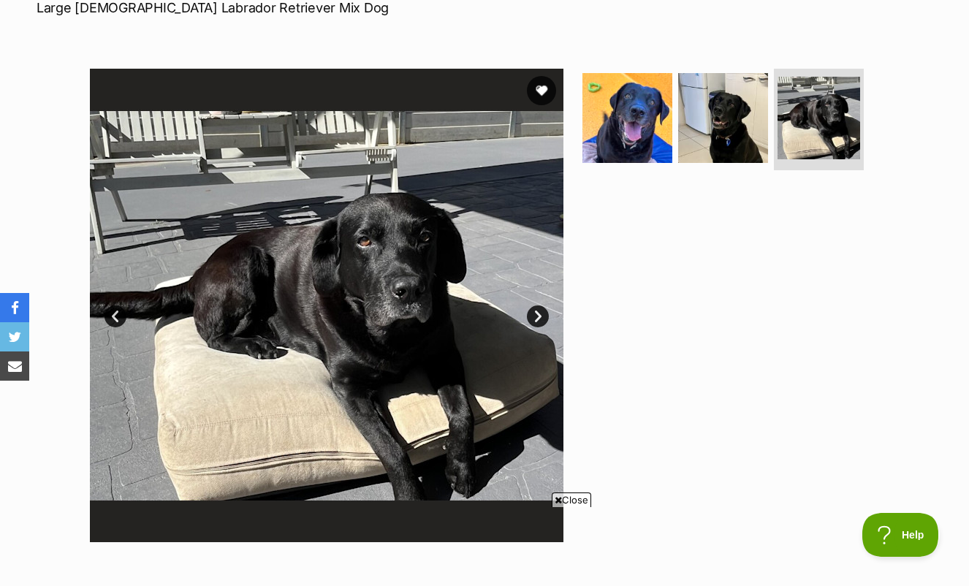
click at [537, 305] on link "Next" at bounding box center [538, 316] width 22 height 22
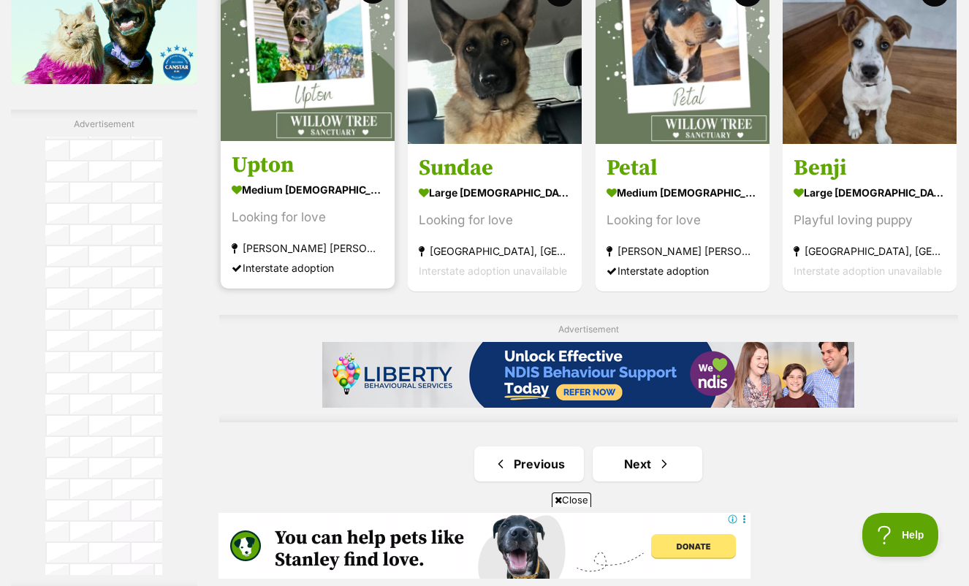
scroll to position [2163, 0]
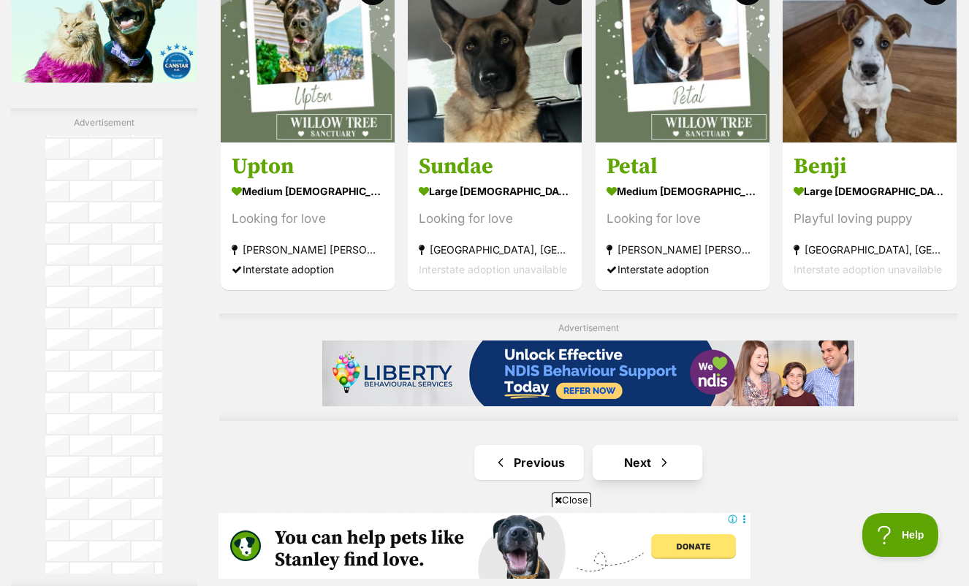
click at [623, 445] on link "Next" at bounding box center [647, 462] width 110 height 35
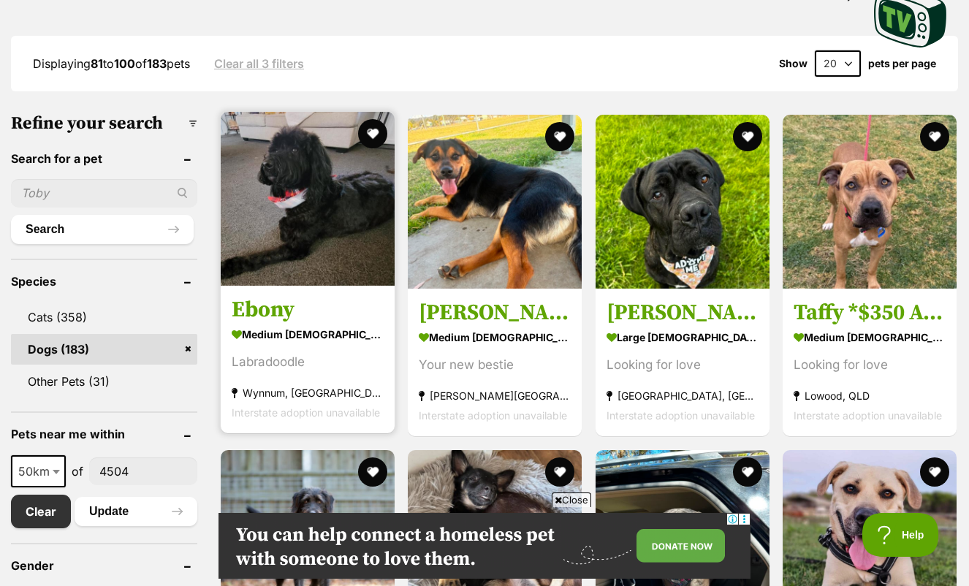
click at [268, 175] on img at bounding box center [308, 199] width 174 height 174
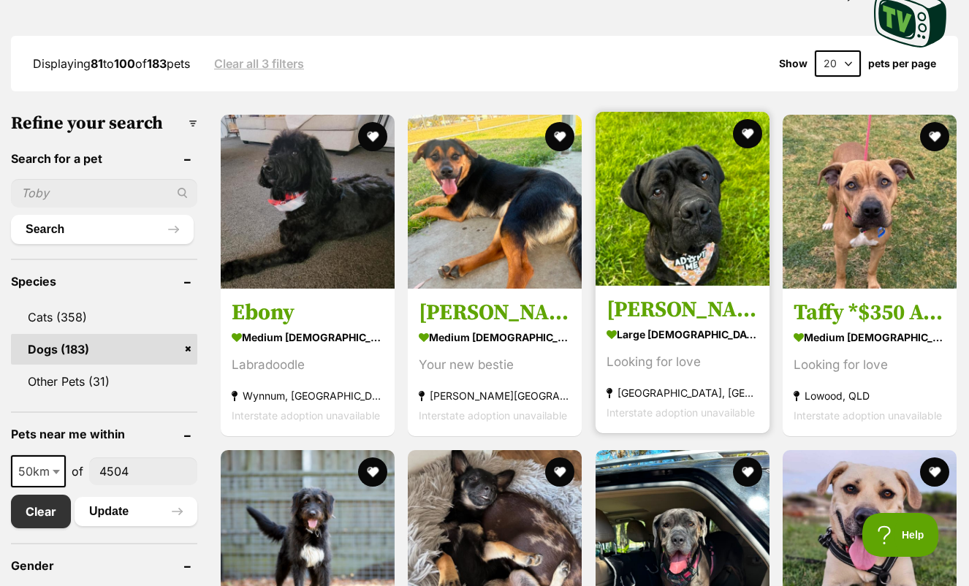
click at [649, 221] on img at bounding box center [682, 199] width 174 height 174
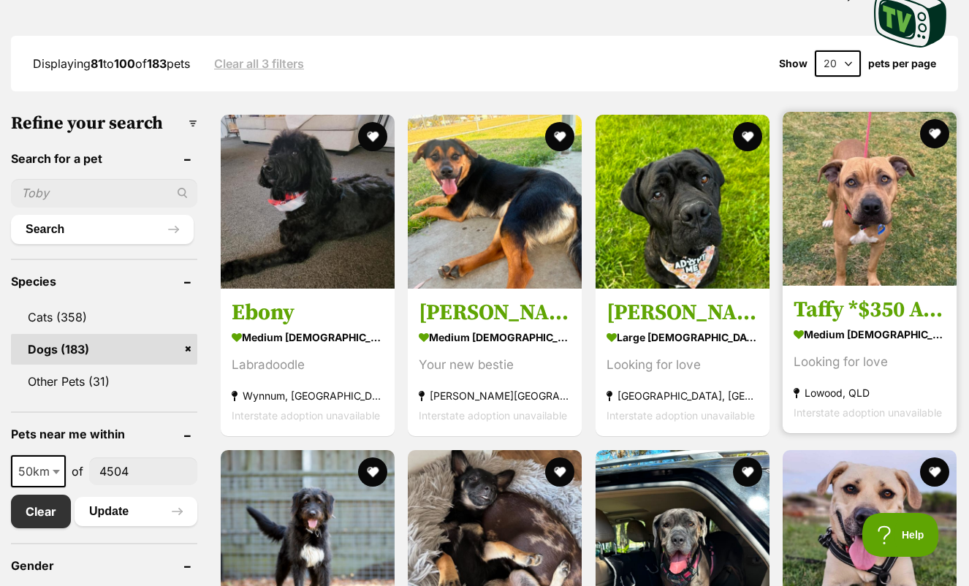
click at [870, 138] on img at bounding box center [869, 199] width 174 height 174
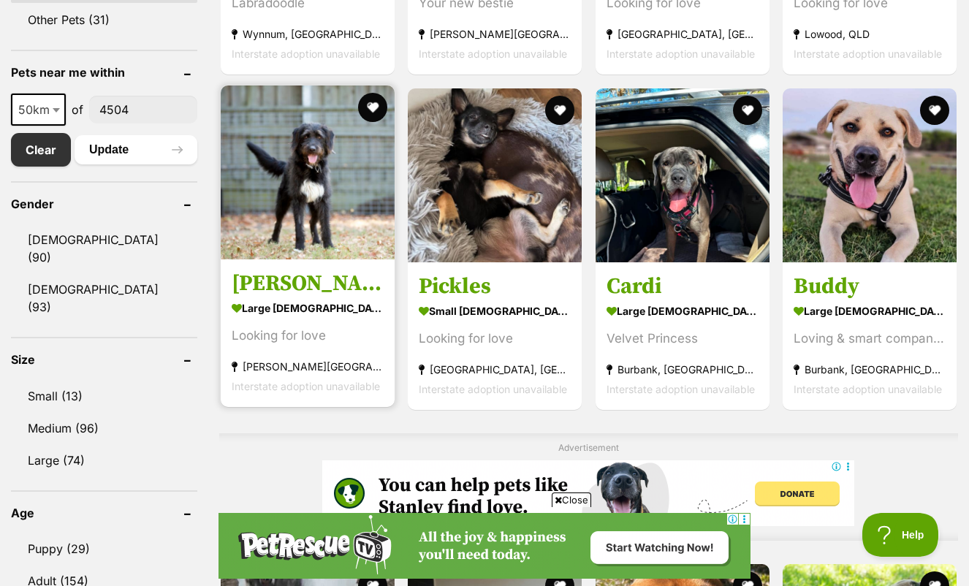
click at [283, 184] on img at bounding box center [308, 172] width 174 height 174
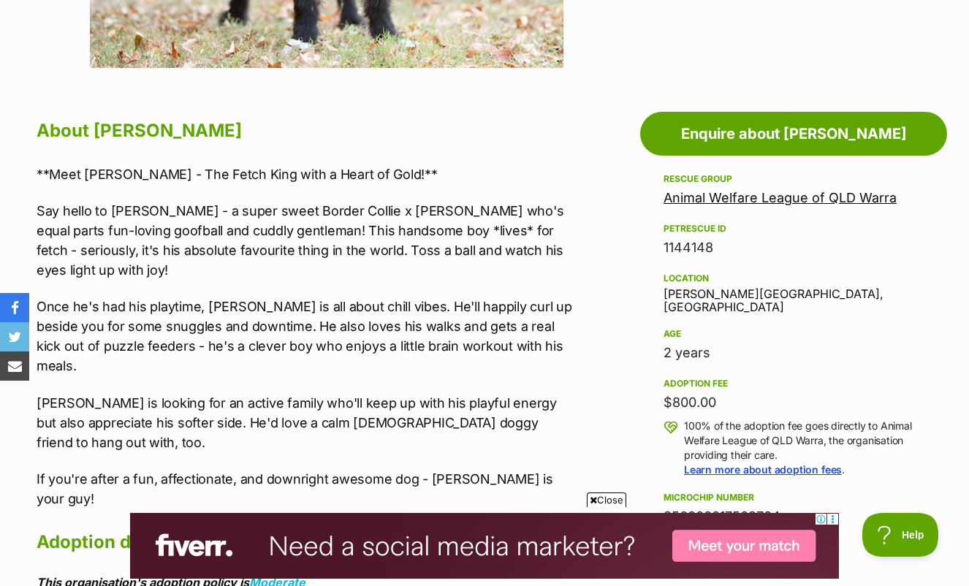
scroll to position [739, 0]
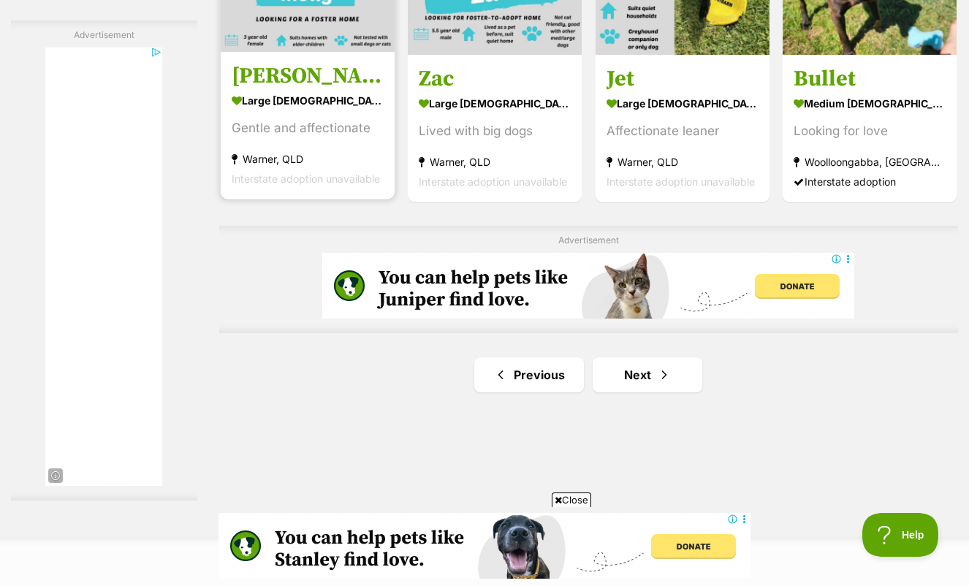
scroll to position [2256, 0]
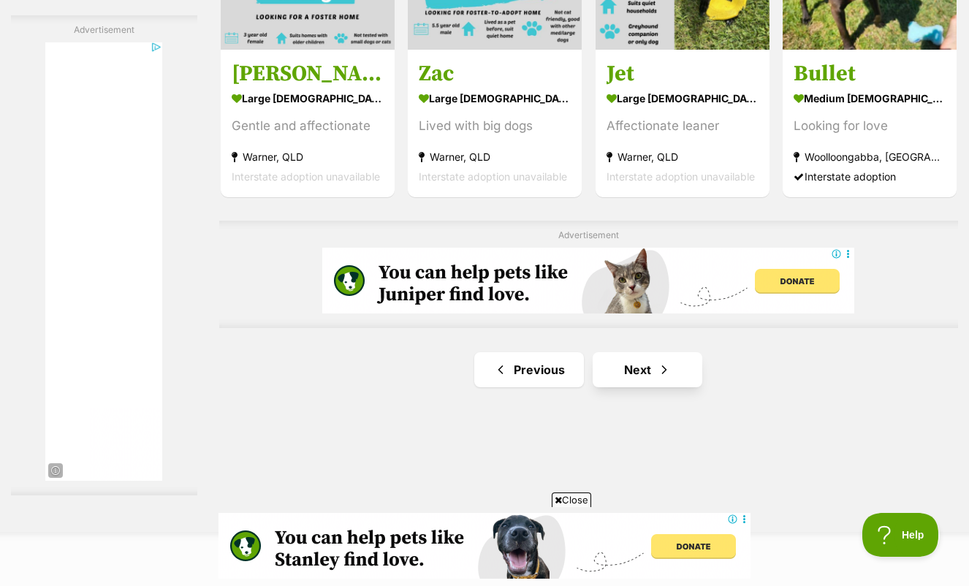
click at [633, 375] on link "Next" at bounding box center [647, 369] width 110 height 35
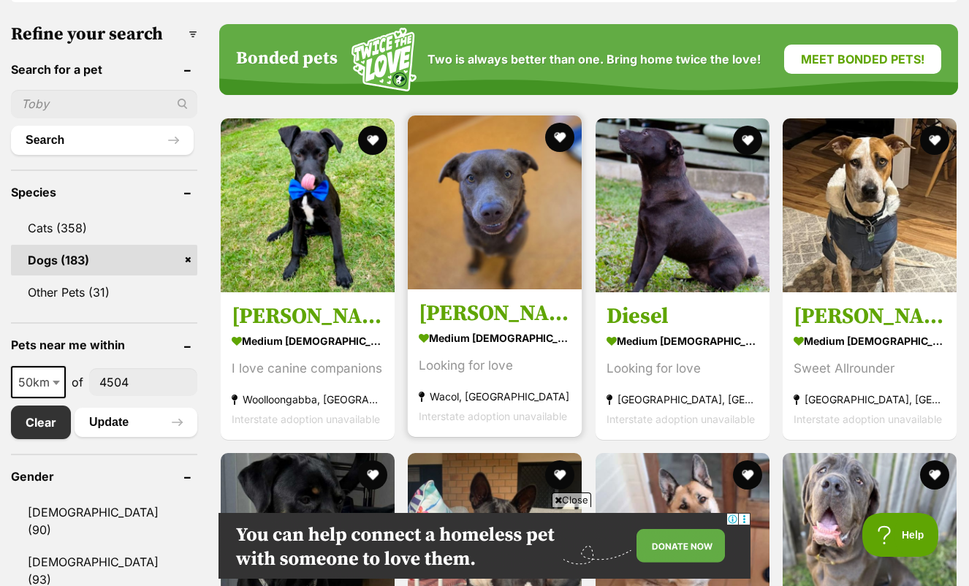
click at [521, 200] on img at bounding box center [495, 202] width 174 height 174
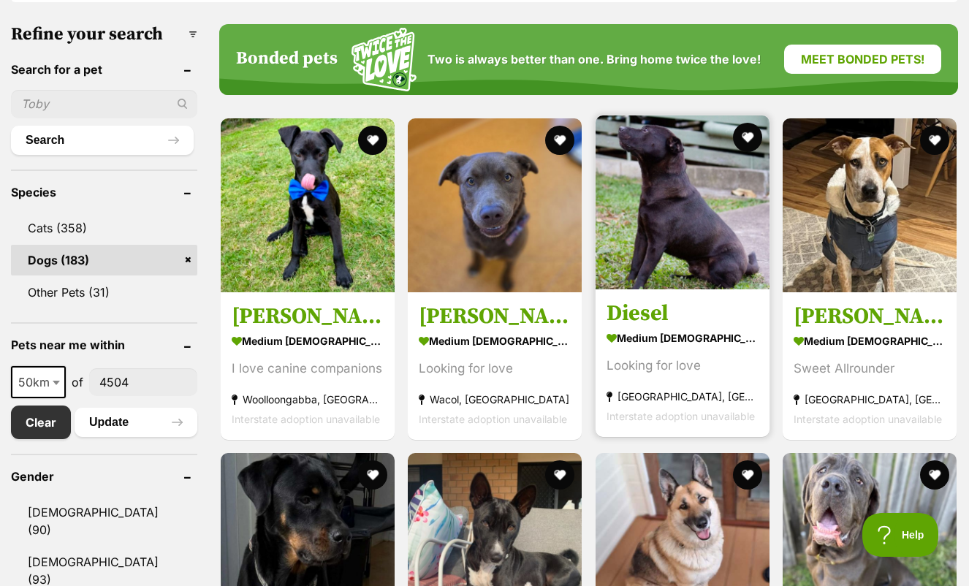
click at [652, 182] on img at bounding box center [682, 202] width 174 height 174
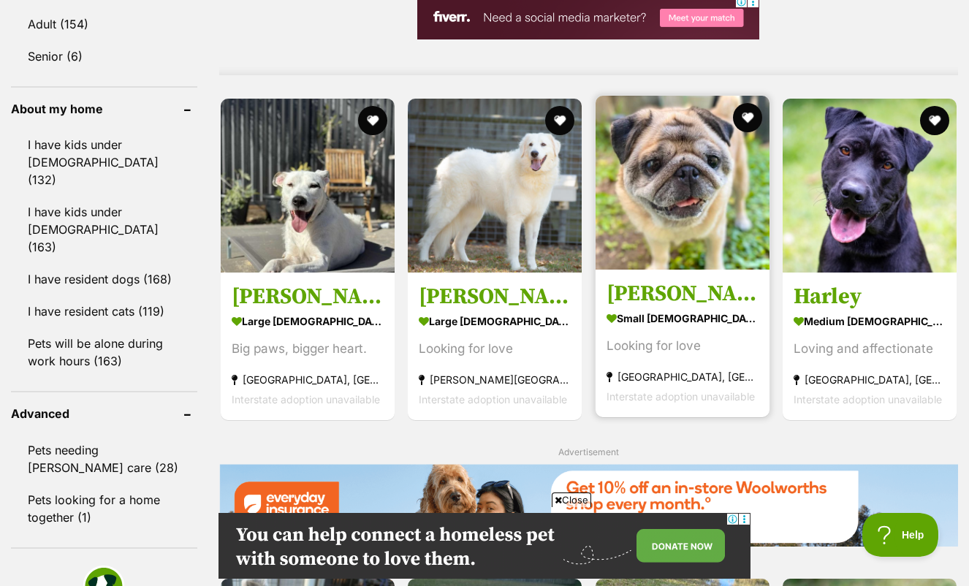
click at [676, 160] on img at bounding box center [682, 183] width 174 height 174
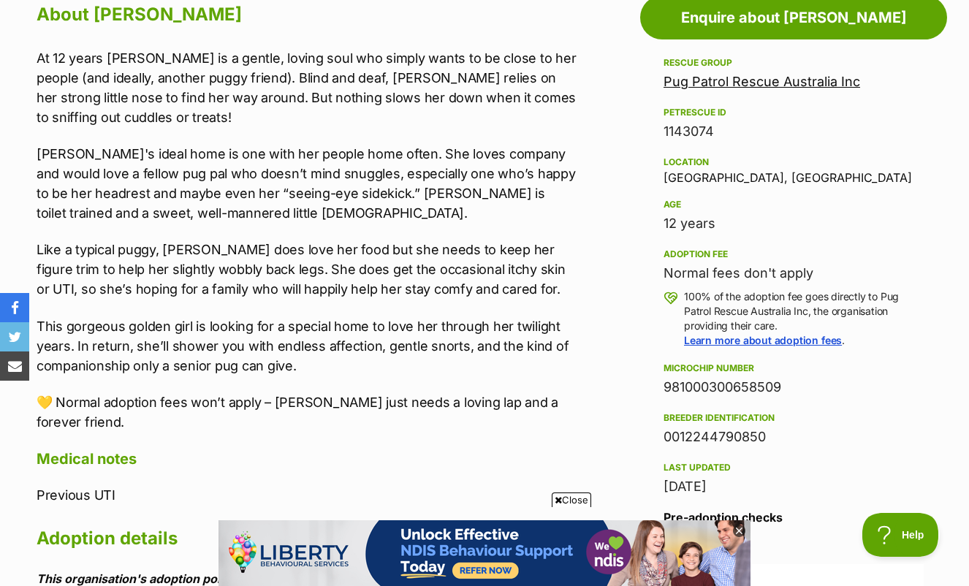
scroll to position [855, 0]
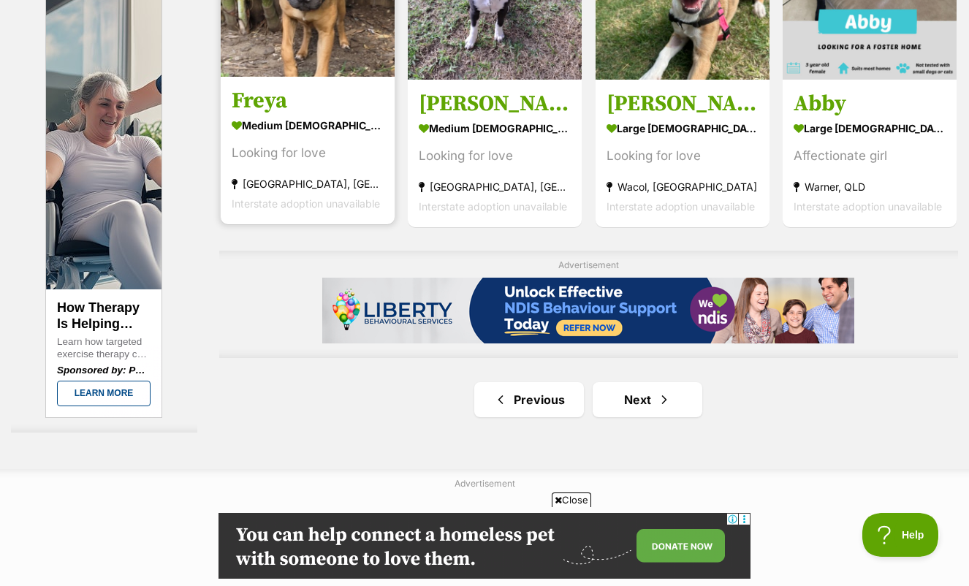
scroll to position [2319, 0]
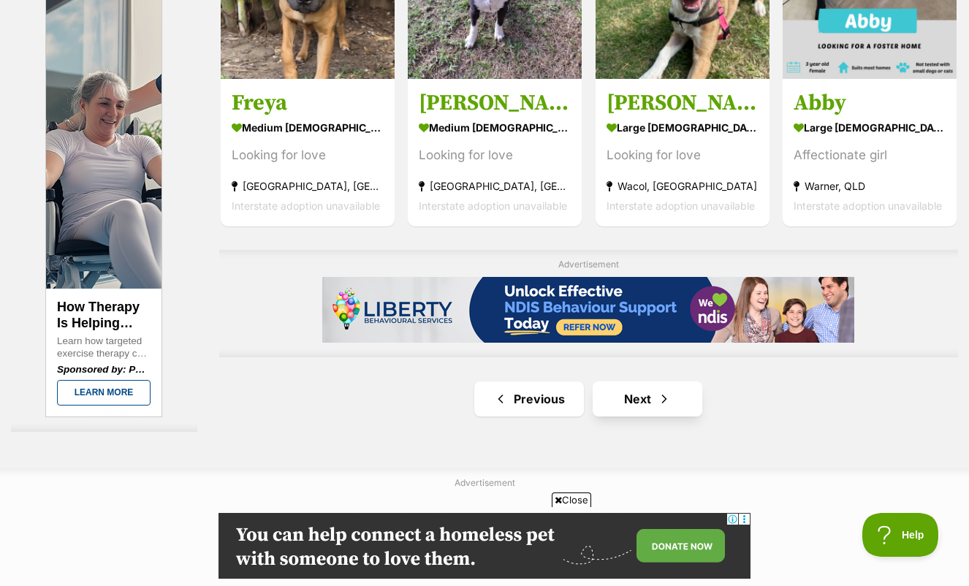
click at [611, 402] on link "Next" at bounding box center [647, 398] width 110 height 35
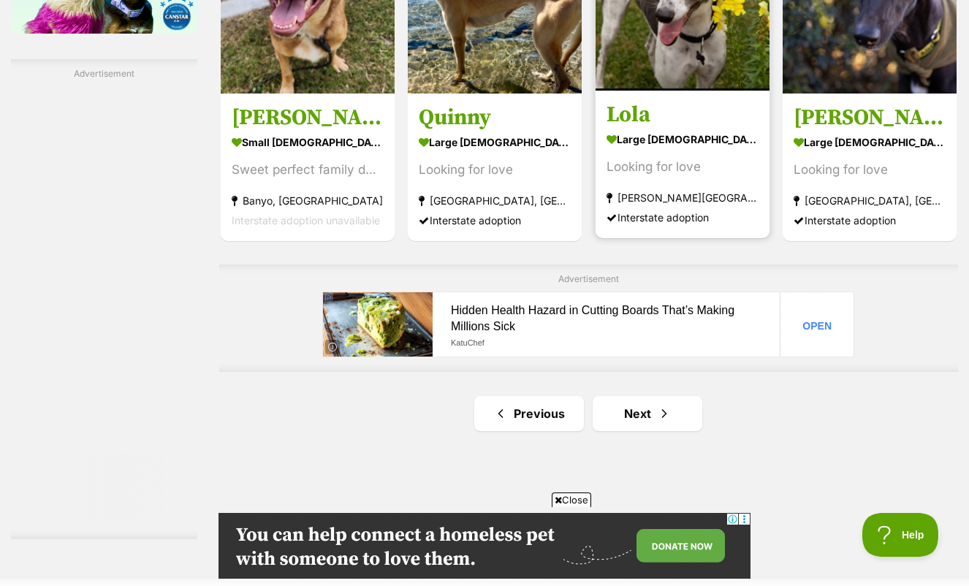
scroll to position [2218, 0]
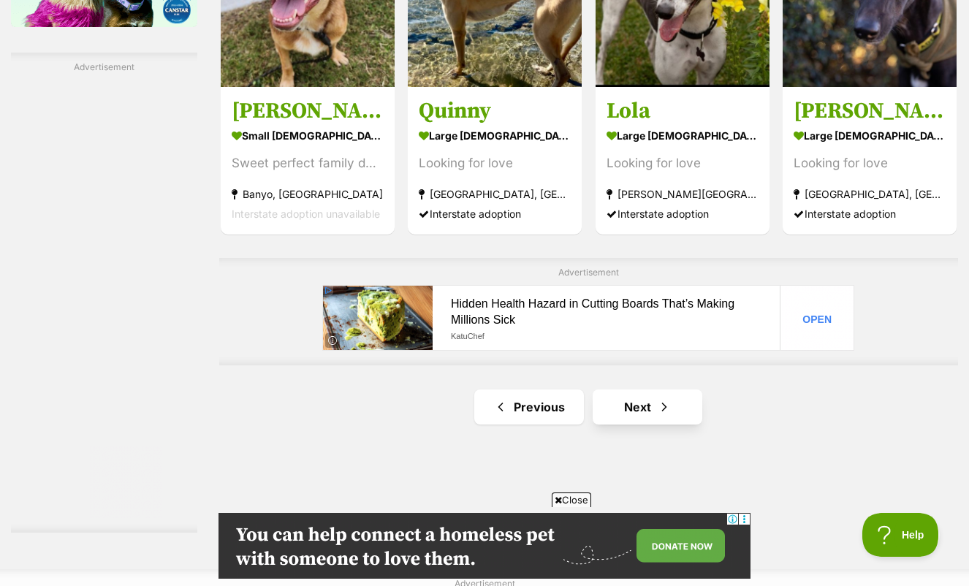
click at [620, 416] on link "Next" at bounding box center [647, 406] width 110 height 35
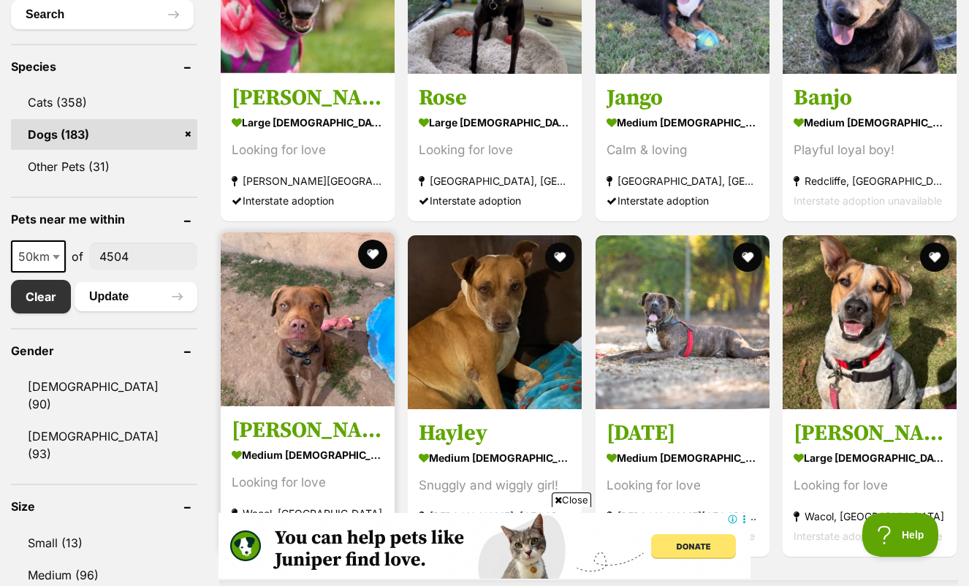
click at [286, 302] on img at bounding box center [308, 319] width 174 height 174
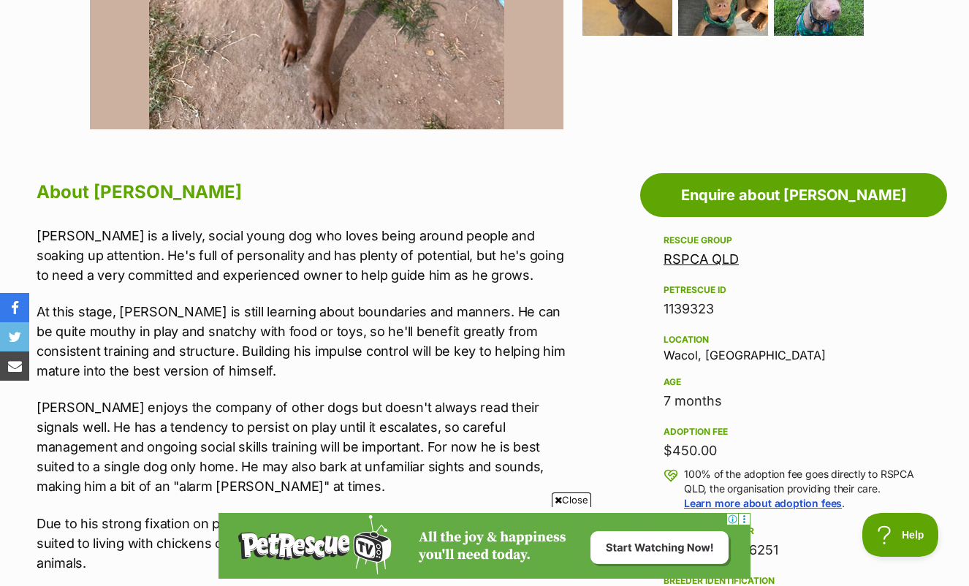
scroll to position [679, 0]
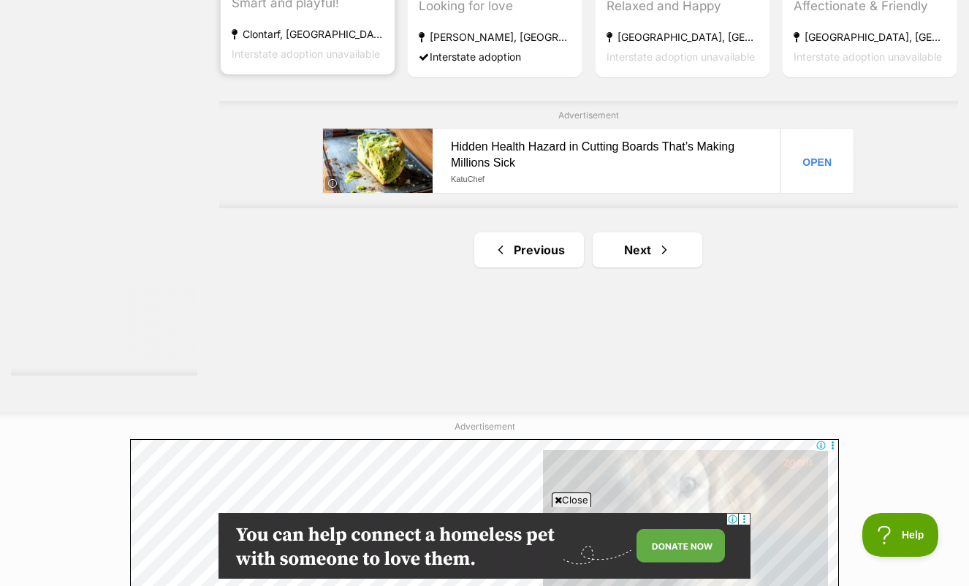
scroll to position [2401, 0]
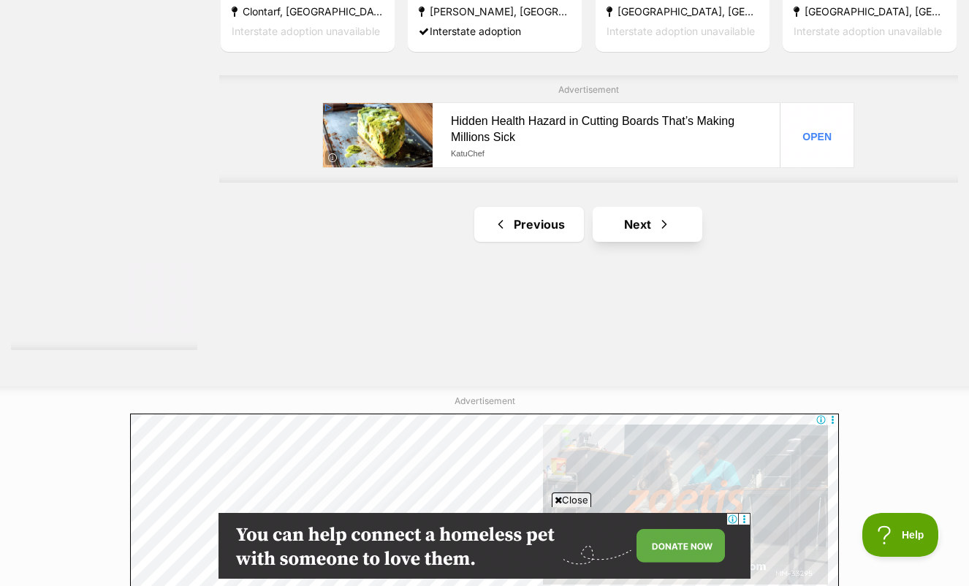
click at [611, 240] on link "Next" at bounding box center [647, 224] width 110 height 35
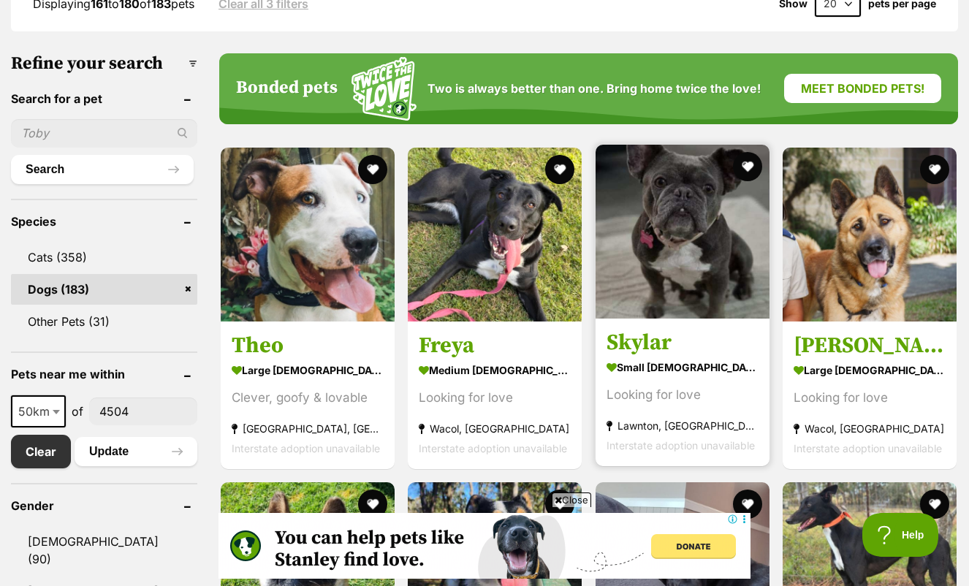
scroll to position [454, 0]
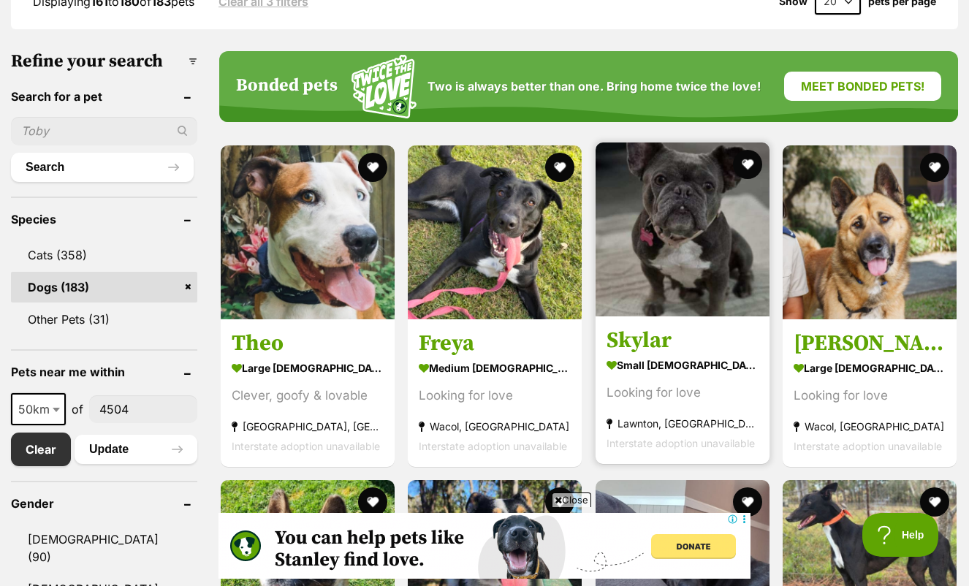
click at [666, 217] on img at bounding box center [682, 229] width 174 height 174
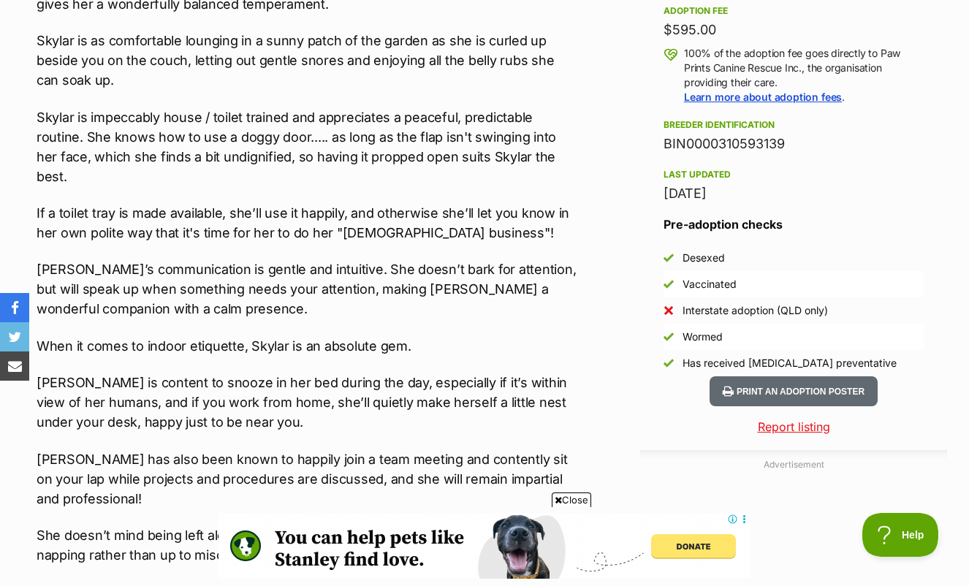
scroll to position [1103, 0]
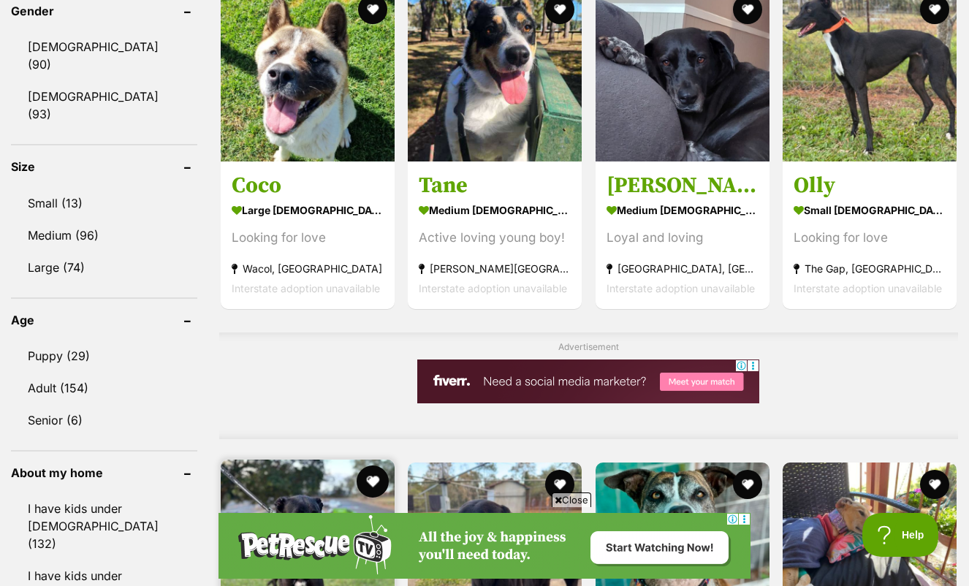
scroll to position [931, 0]
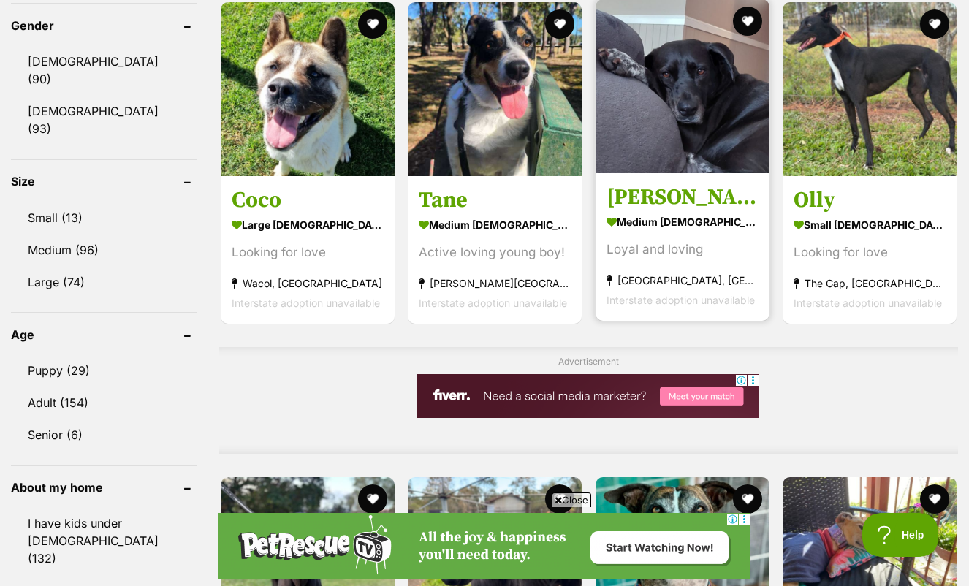
click at [629, 118] on img at bounding box center [682, 86] width 174 height 174
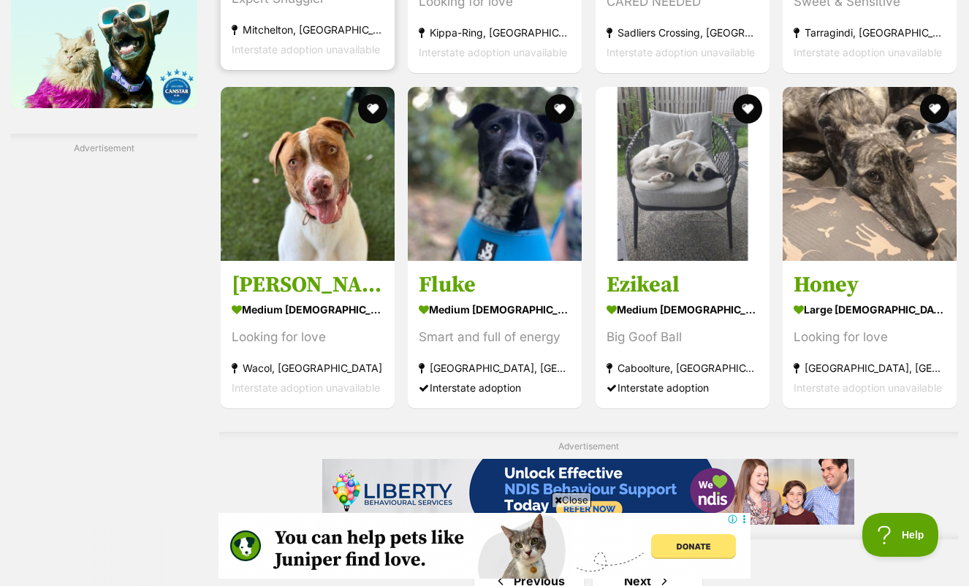
scroll to position [2141, 0]
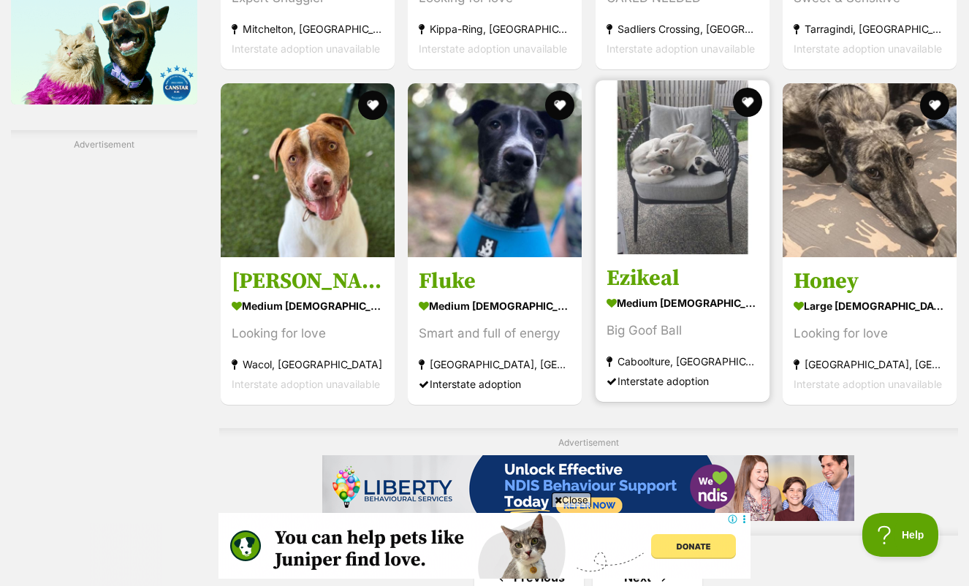
click at [612, 183] on img at bounding box center [682, 167] width 174 height 174
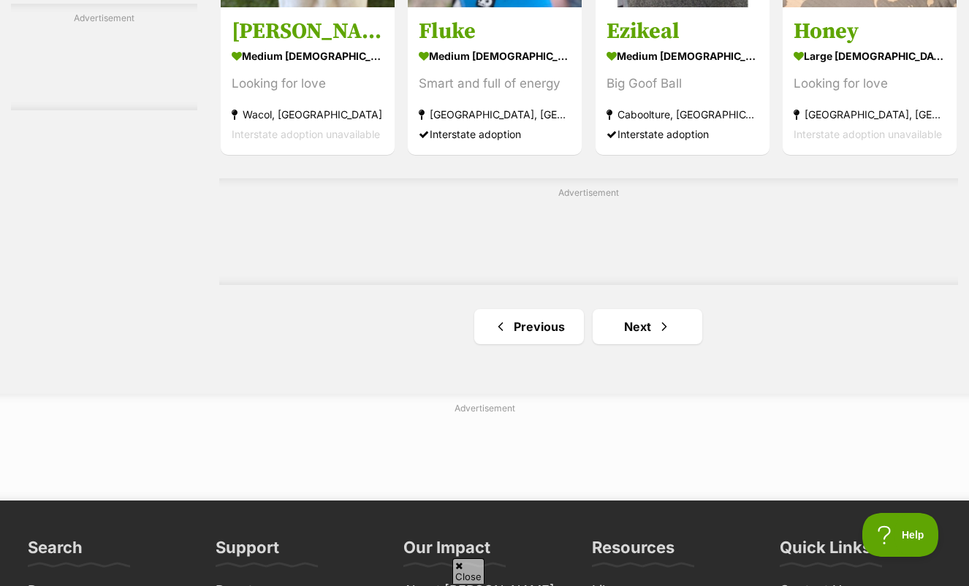
scroll to position [2393, 0]
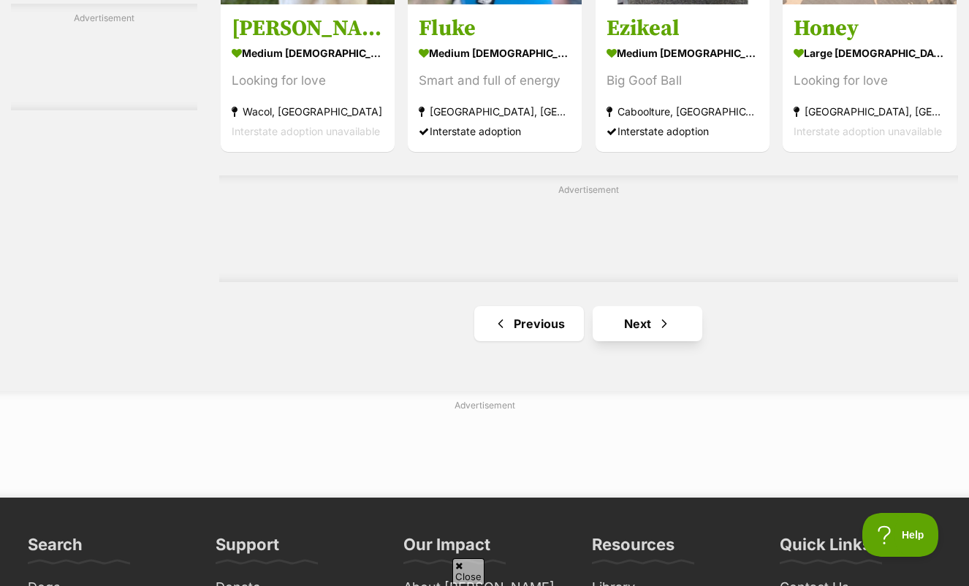
click at [617, 327] on link "Next" at bounding box center [647, 323] width 110 height 35
